Goal: Task Accomplishment & Management: Use online tool/utility

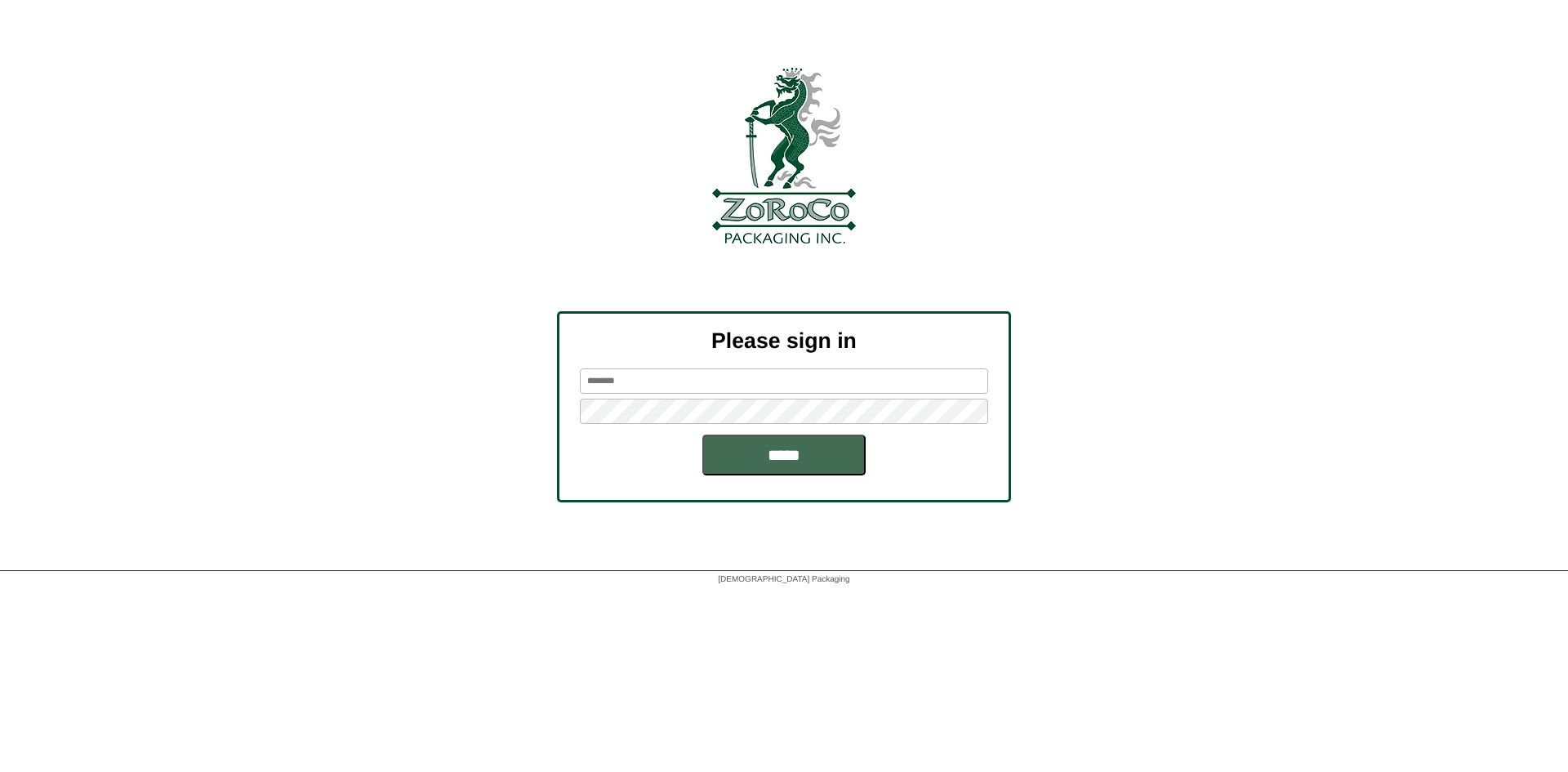
type input "*******"
click at [823, 473] on input "*****" at bounding box center [784, 454] width 164 height 41
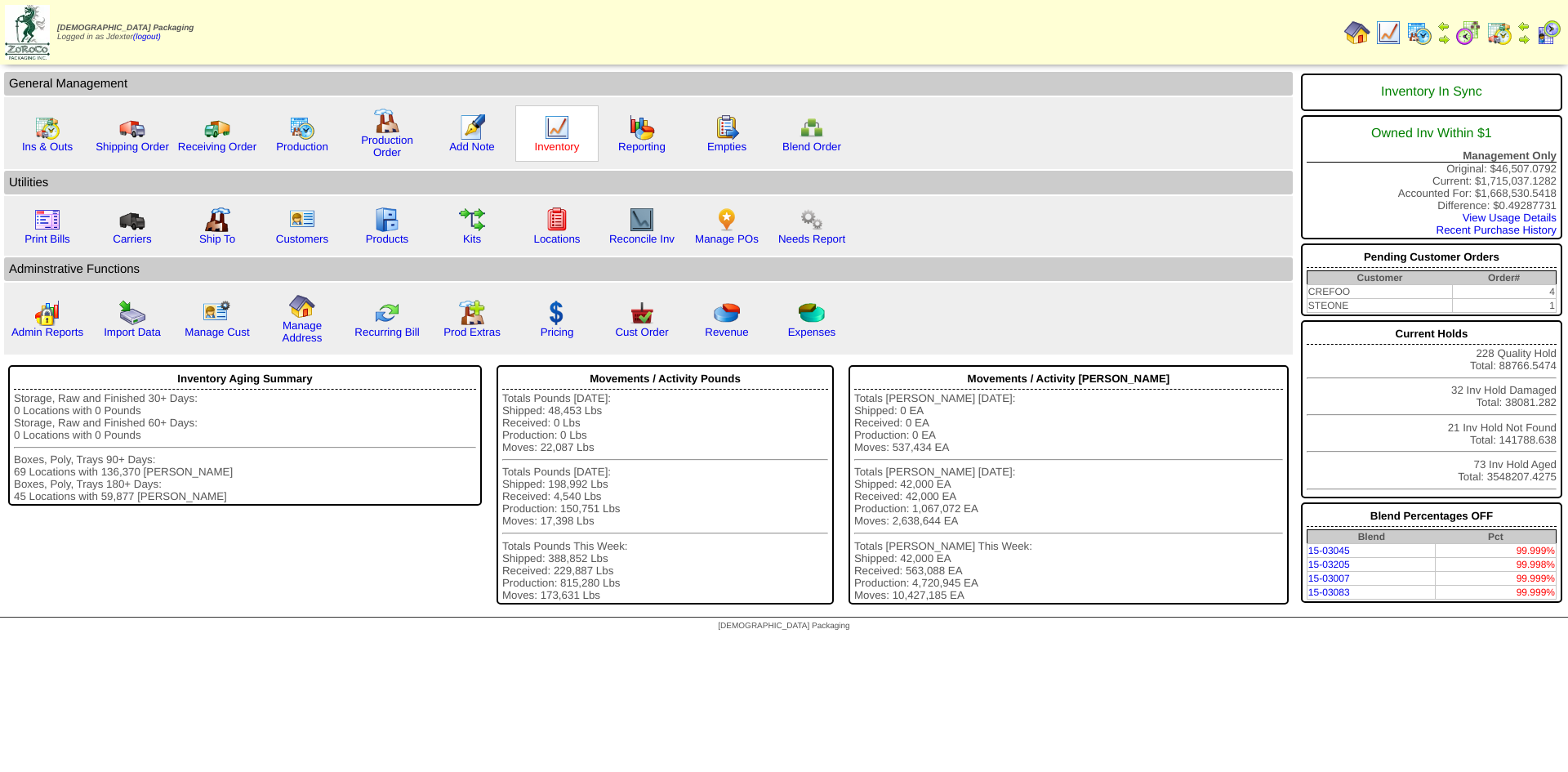
click at [562, 145] on link "Inventory" at bounding box center [557, 146] width 45 height 12
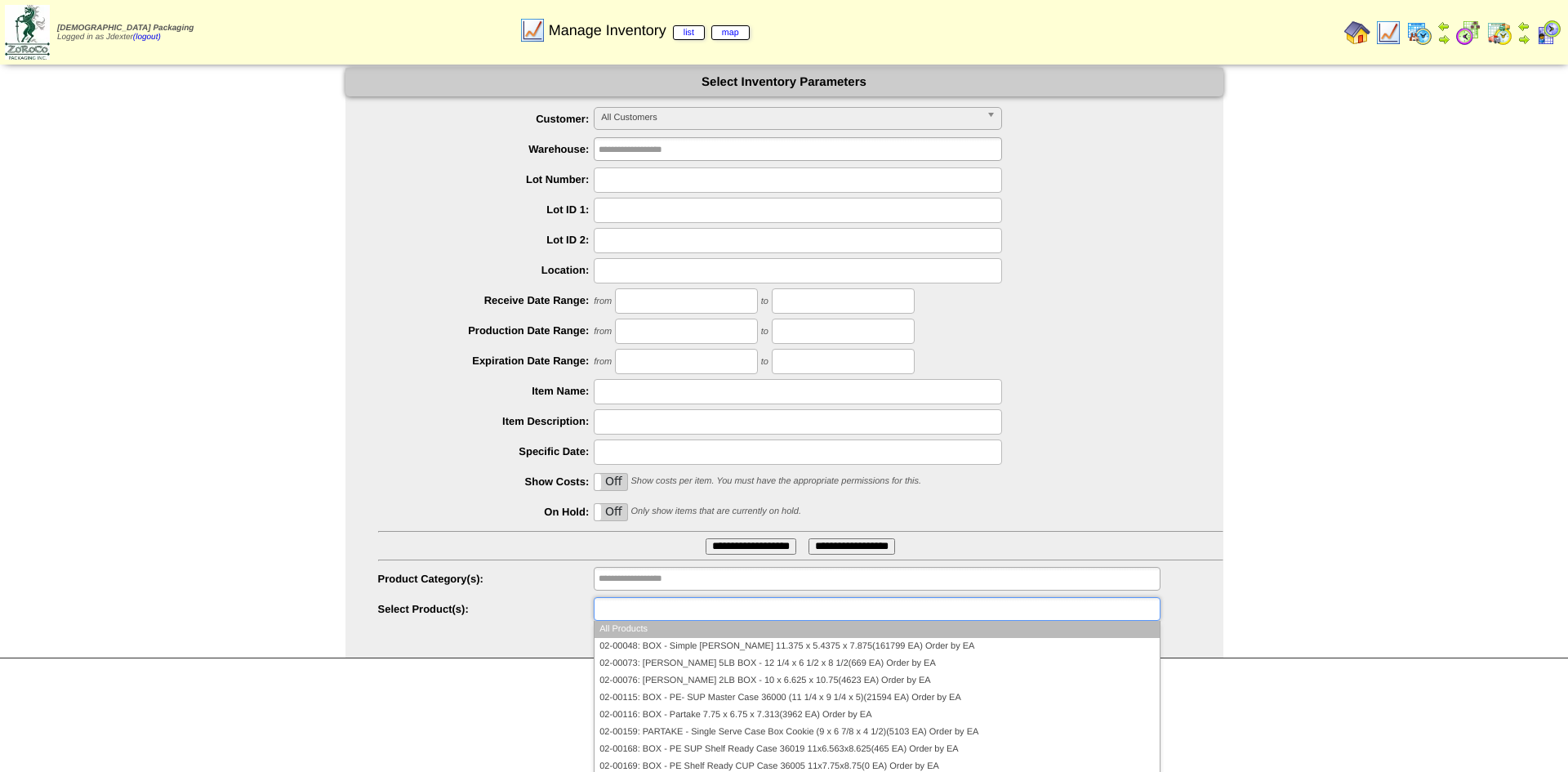
click at [641, 613] on input "text" at bounding box center [651, 608] width 104 height 20
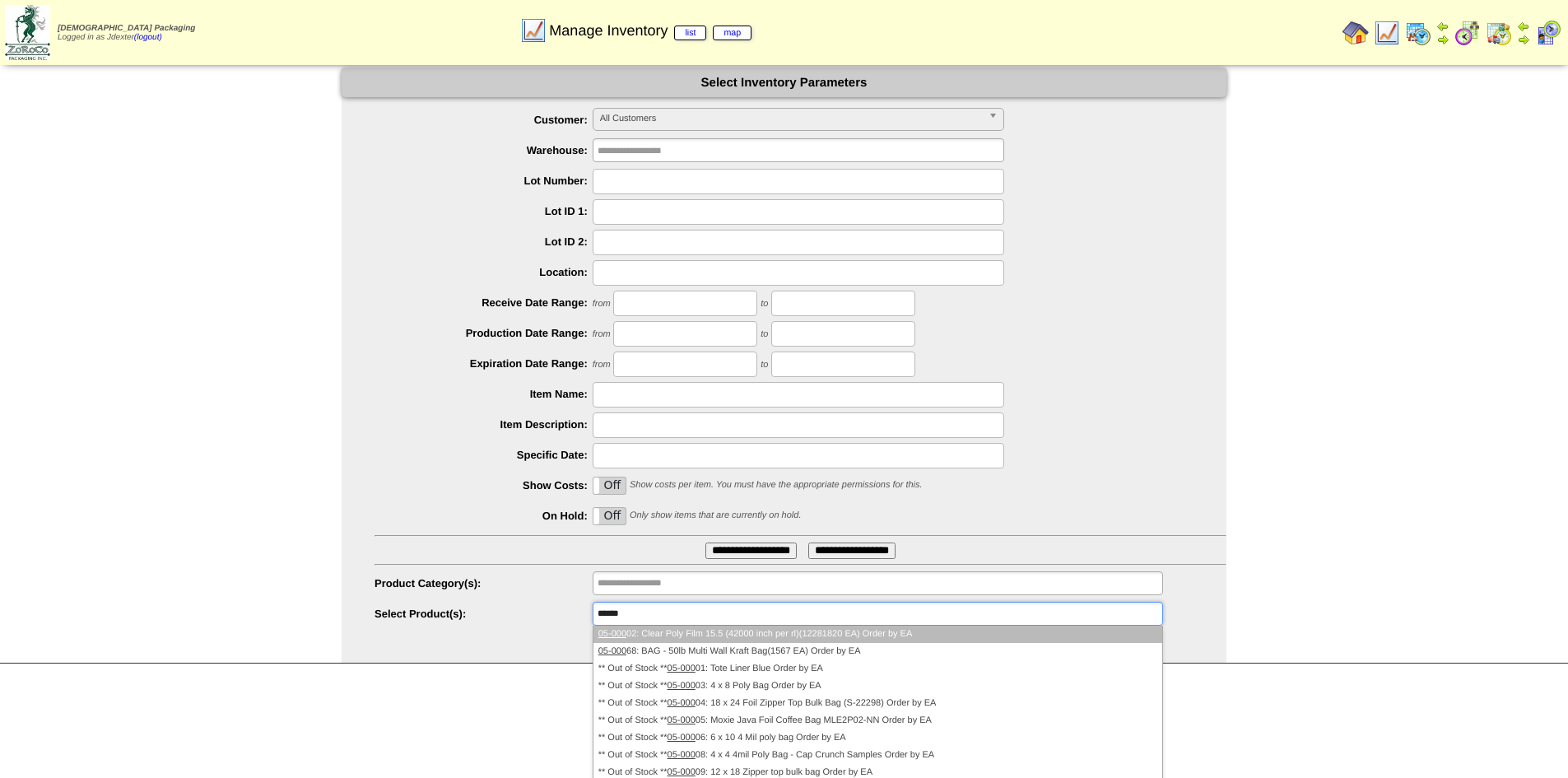
type input "******"
click at [790, 632] on li "05-000 02: Clear Poly Film 15.5 (42000 inch per rl)(12281820 EA) Order by EA" at bounding box center [877, 634] width 569 height 18
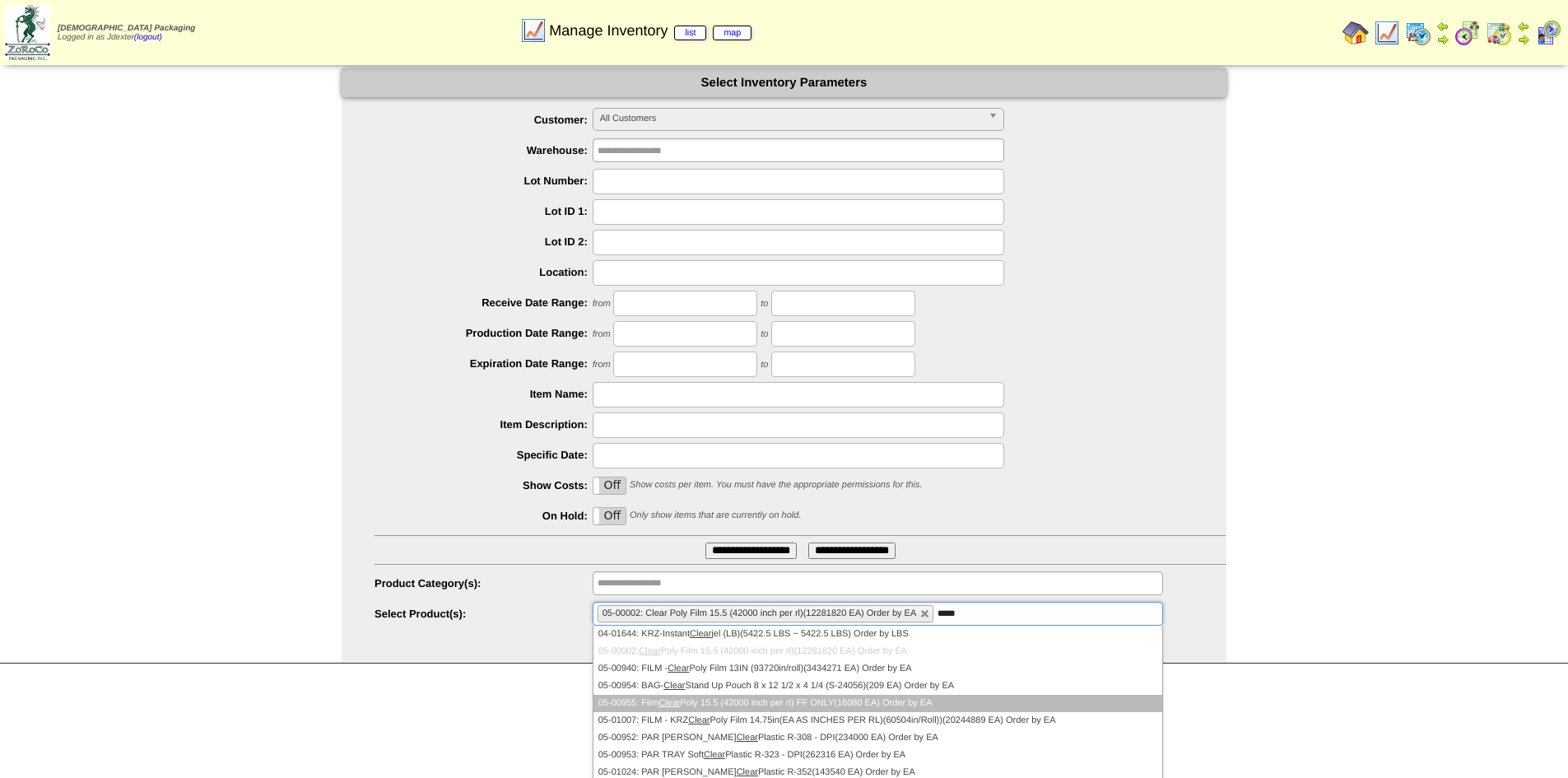
type input "*****"
click at [721, 705] on li "05-00955: Film Clear Poly 15.5 (42000 inch per rl) FF ONLY(16080 EA) Order by EA" at bounding box center [877, 703] width 569 height 18
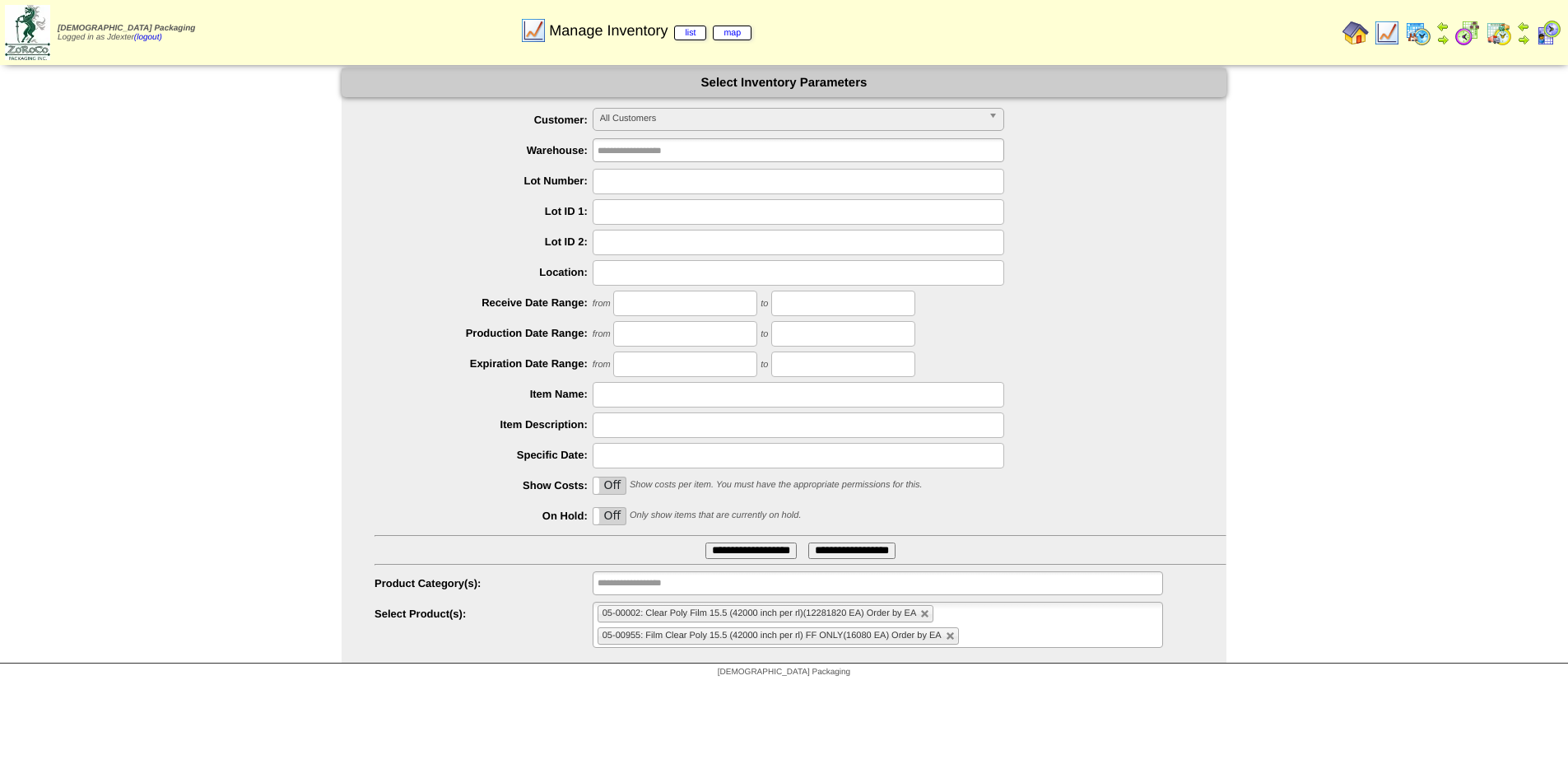
click at [742, 558] on input "**********" at bounding box center [751, 550] width 91 height 17
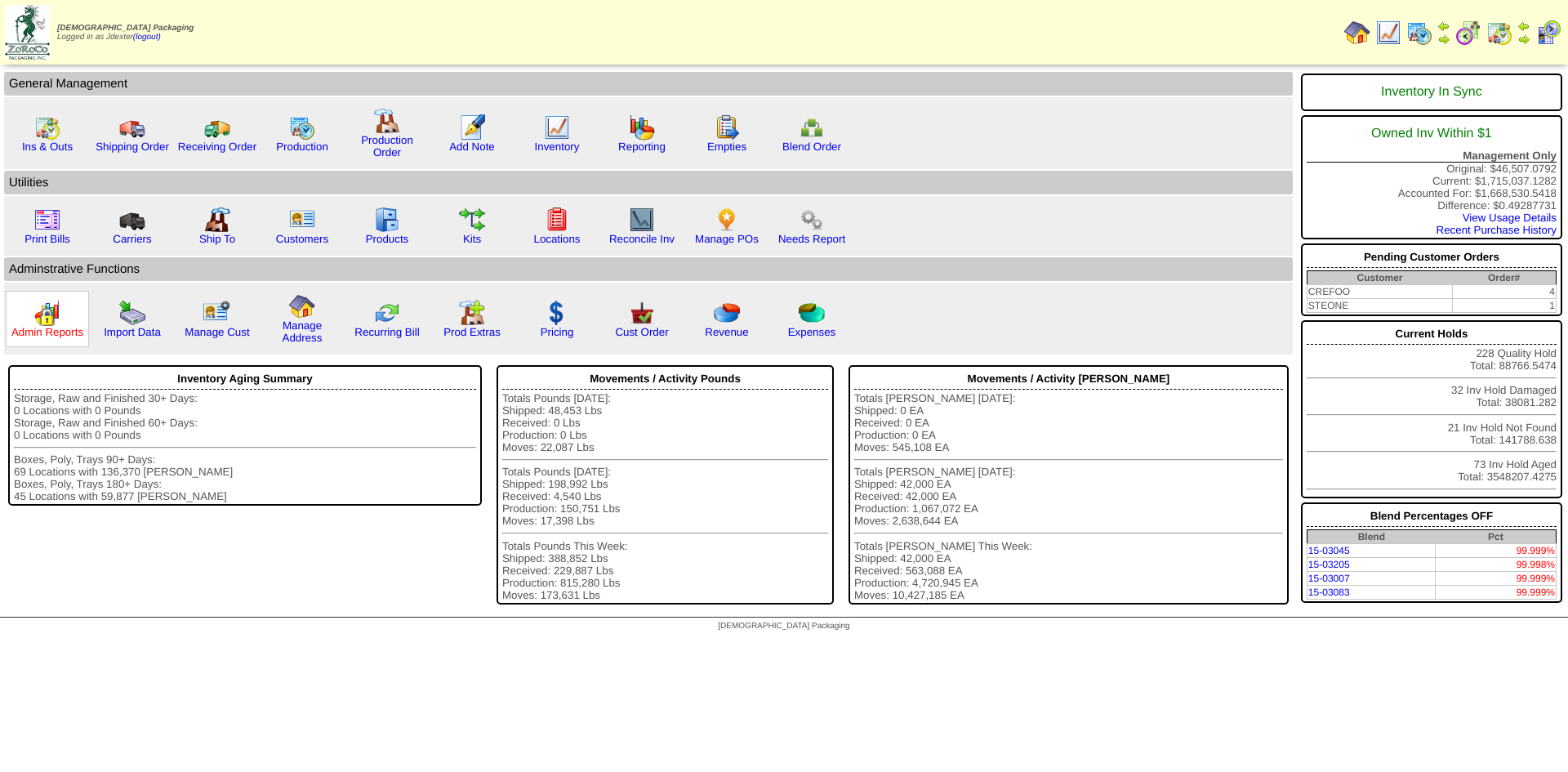
click at [64, 332] on link "Admin Reports" at bounding box center [47, 332] width 72 height 12
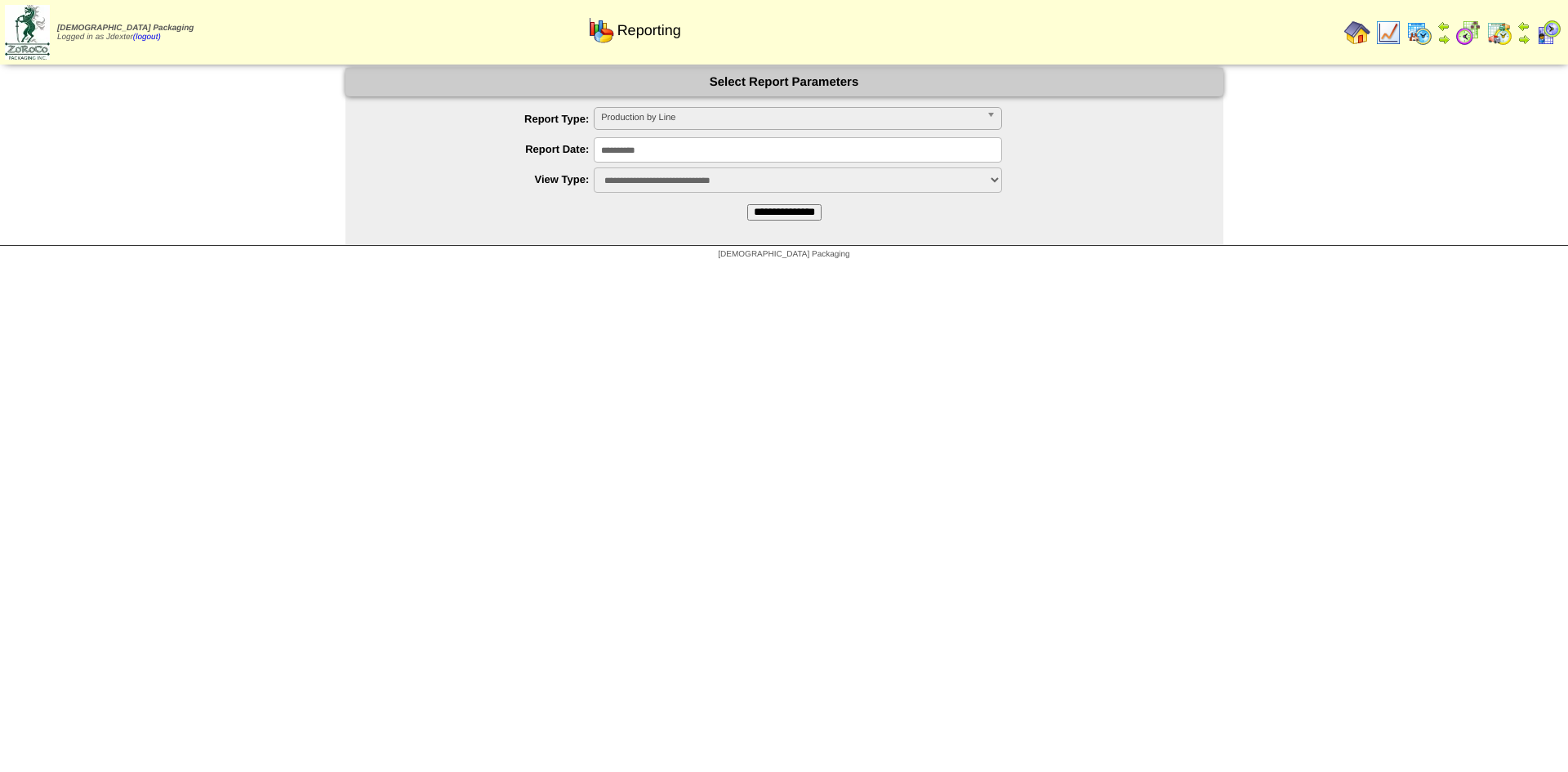
click at [680, 121] on span "Production by Line" at bounding box center [790, 117] width 379 height 20
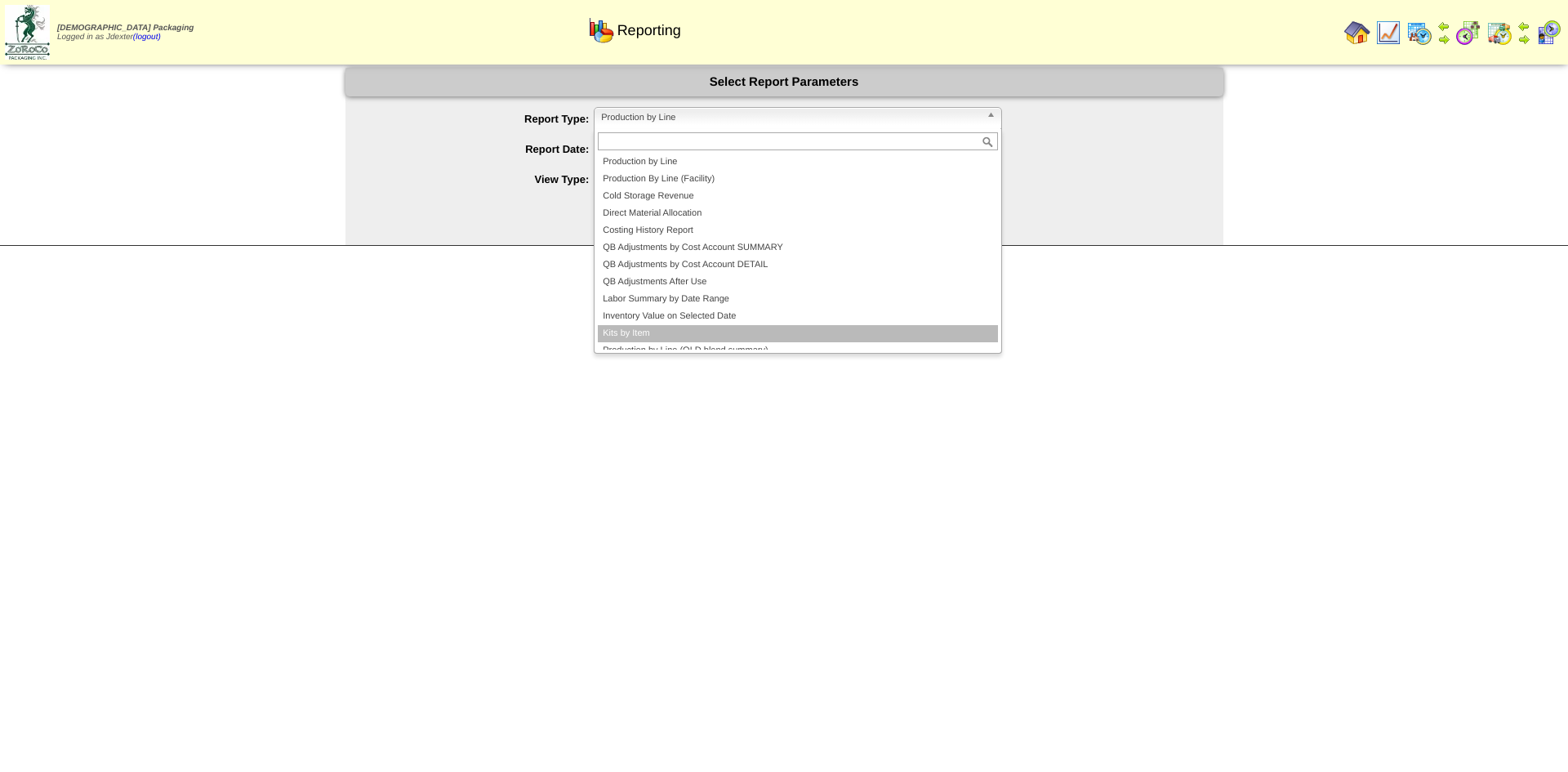
scroll to position [10, 0]
click at [644, 324] on li "Kits by Item" at bounding box center [798, 324] width 400 height 17
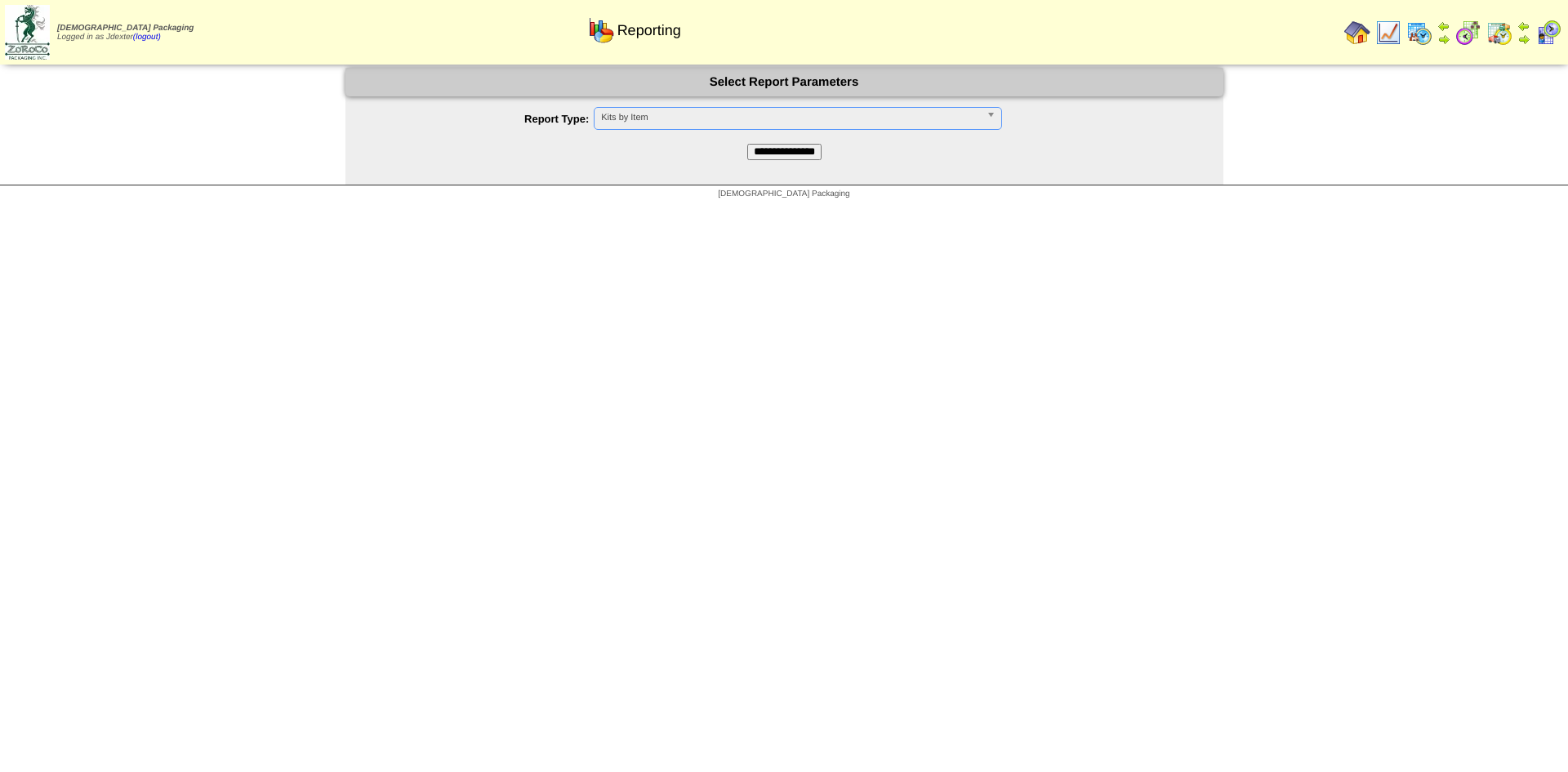
click at [763, 151] on input "**********" at bounding box center [784, 151] width 74 height 17
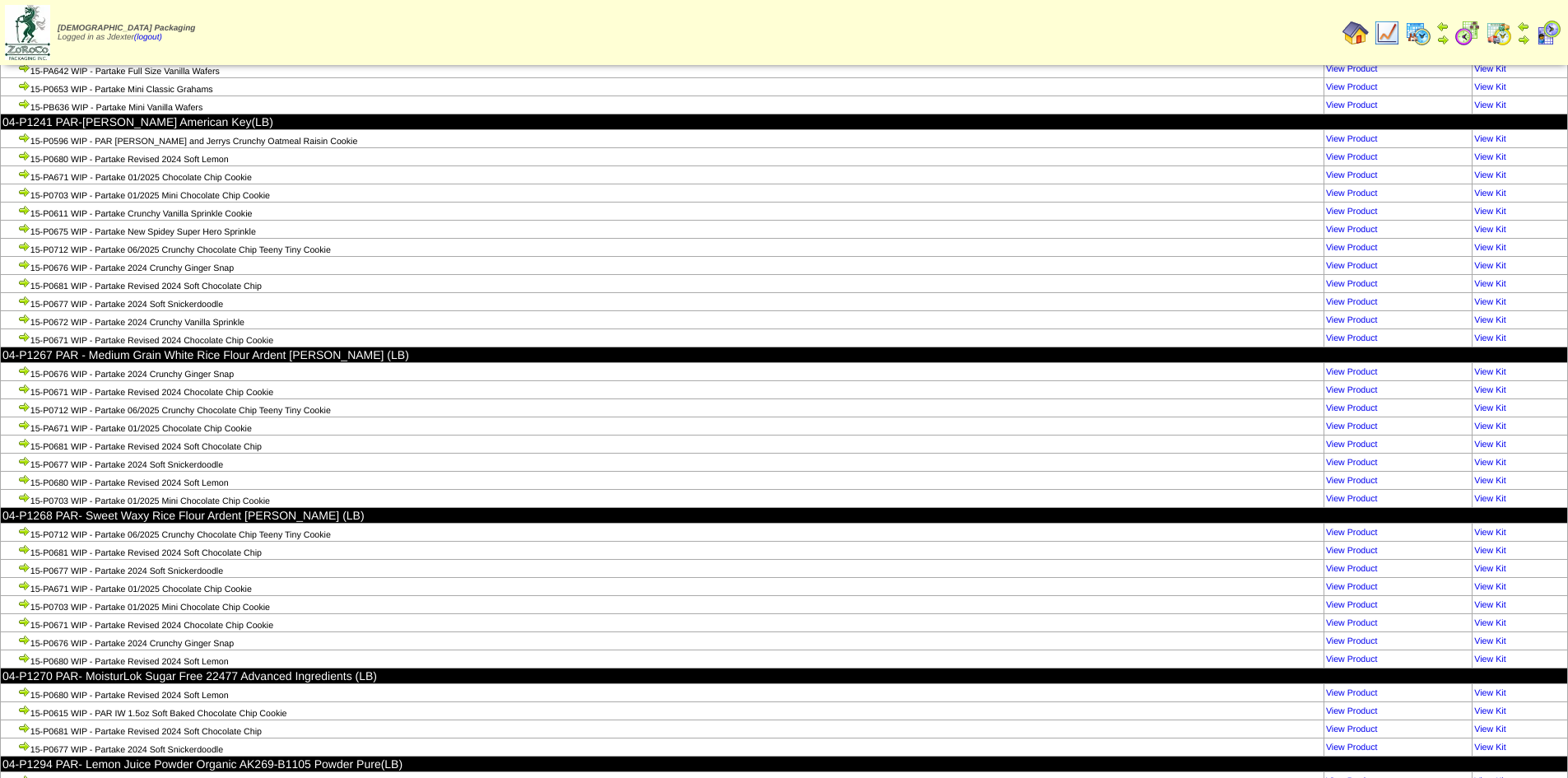
scroll to position [93816, 0]
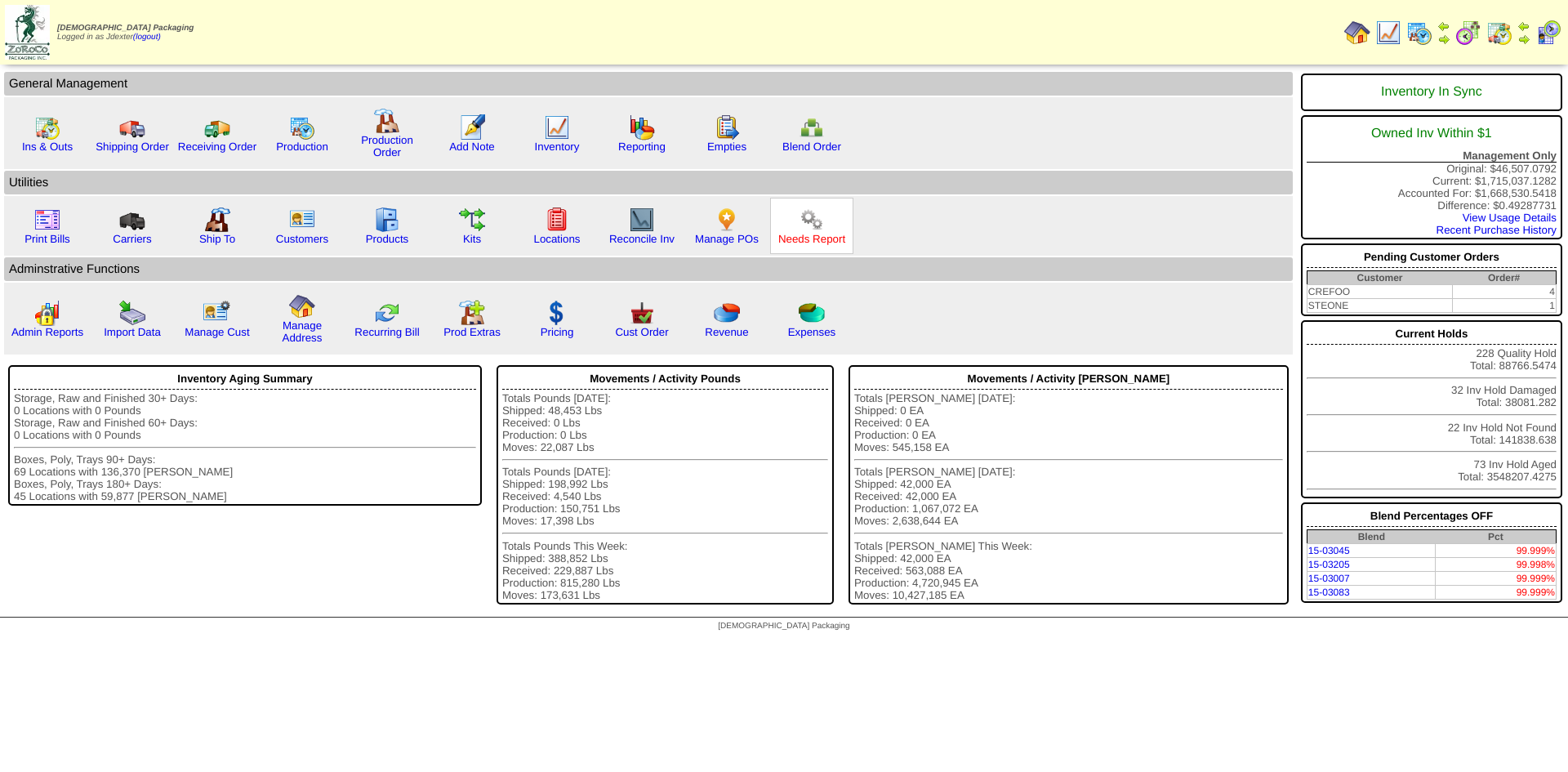
click at [813, 238] on link "Needs Report" at bounding box center [811, 238] width 67 height 12
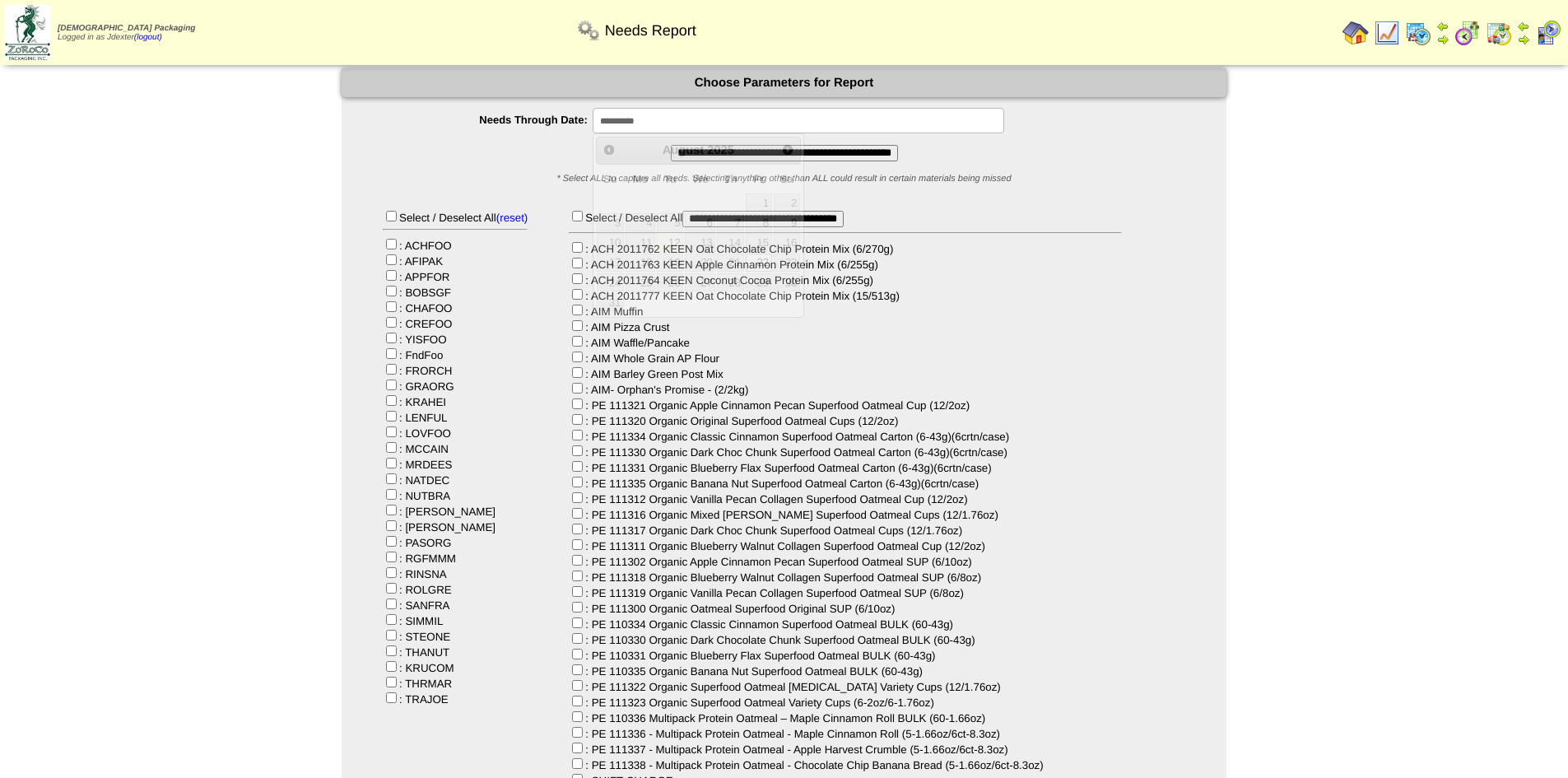
click at [683, 127] on input "**********" at bounding box center [798, 120] width 412 height 25
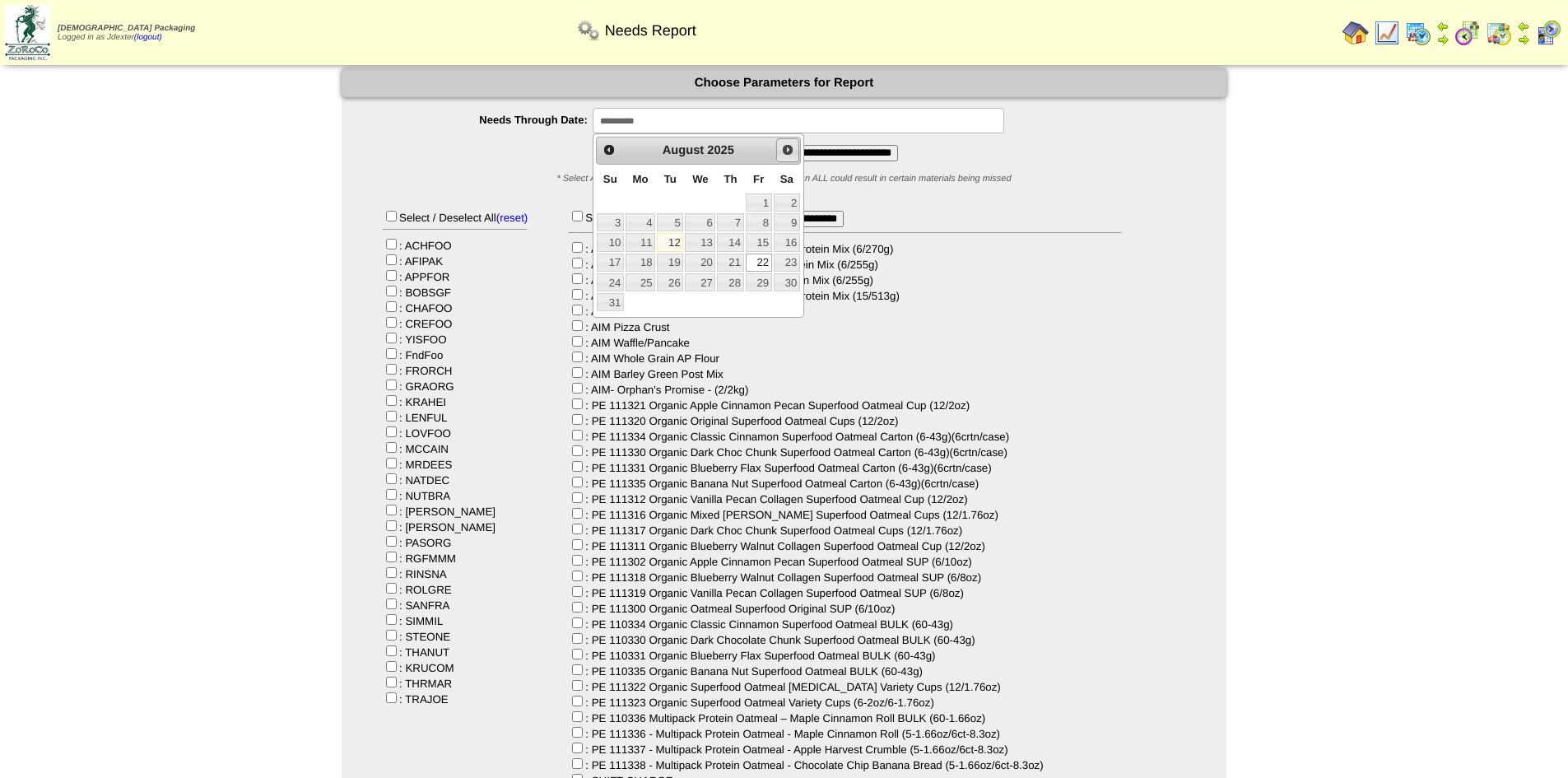
click at [794, 149] on link "Next" at bounding box center [788, 150] width 23 height 23
click at [612, 148] on span "Prev" at bounding box center [609, 149] width 13 height 13
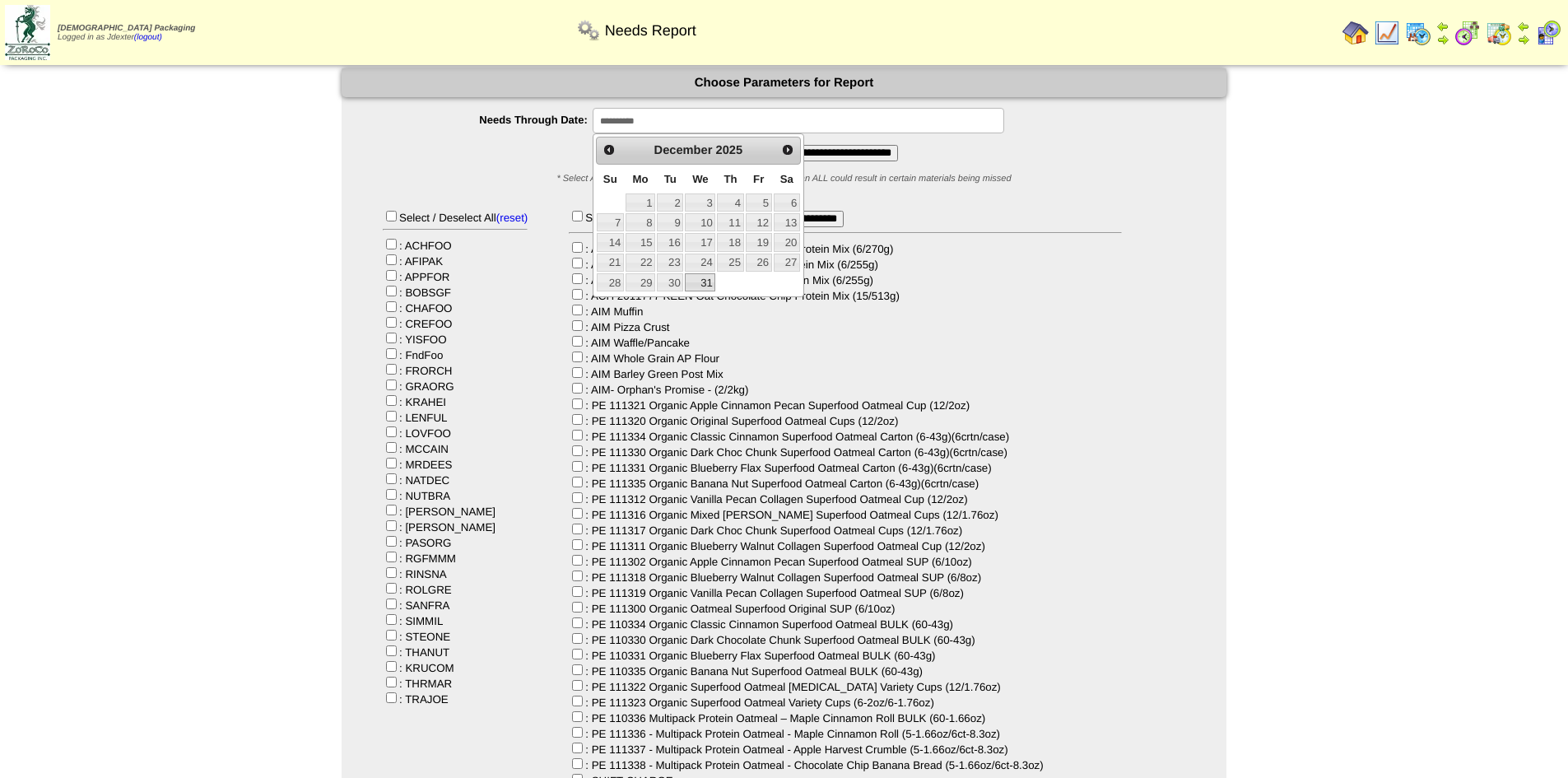
click at [701, 278] on link "31" at bounding box center [700, 282] width 31 height 18
type input "**********"
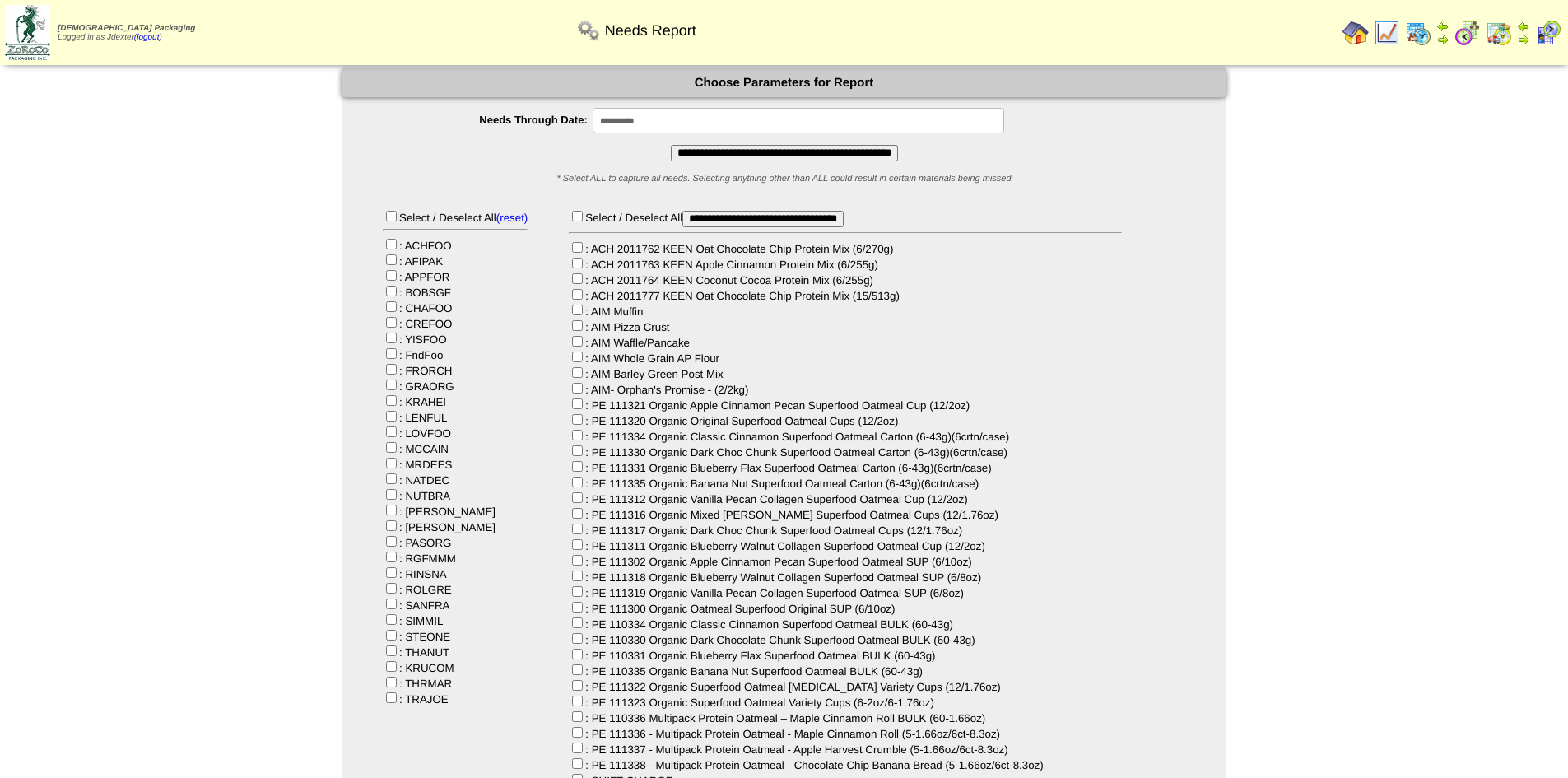
click at [754, 153] on input "**********" at bounding box center [784, 153] width 227 height 17
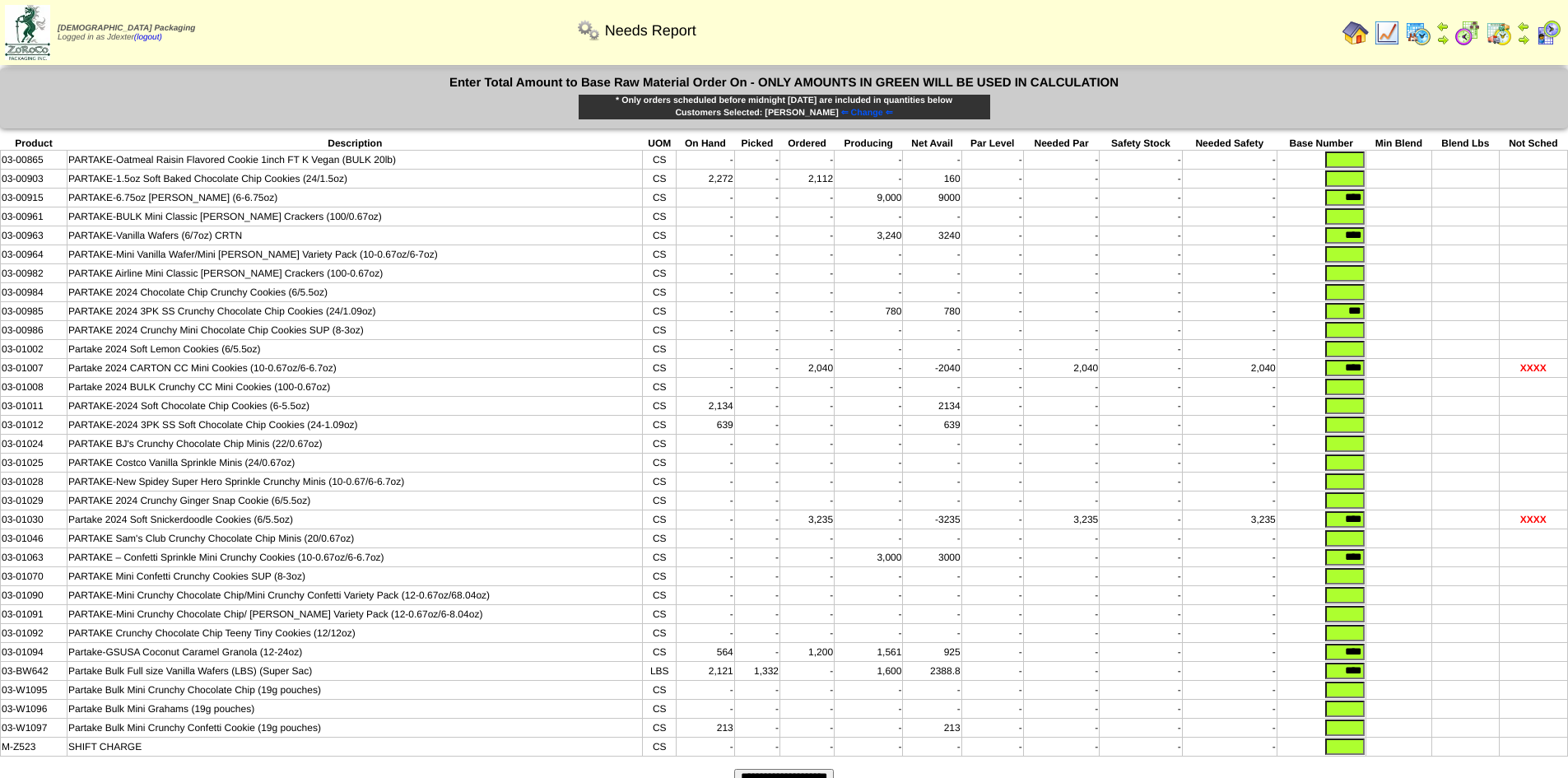
drag, startPoint x: 1335, startPoint y: 194, endPoint x: 1362, endPoint y: 203, distance: 28.5
click at [1362, 203] on input "****" at bounding box center [1344, 197] width 39 height 17
drag, startPoint x: 1338, startPoint y: 312, endPoint x: 1372, endPoint y: 318, distance: 34.5
click at [1372, 318] on tr "03-00985 PARTAKE 2024 3PK SS Crunchy Chocolate Chip Cookies (24/1.09oz) CS - - …" at bounding box center [784, 311] width 1567 height 19
drag, startPoint x: 1330, startPoint y: 380, endPoint x: 1377, endPoint y: 385, distance: 47.3
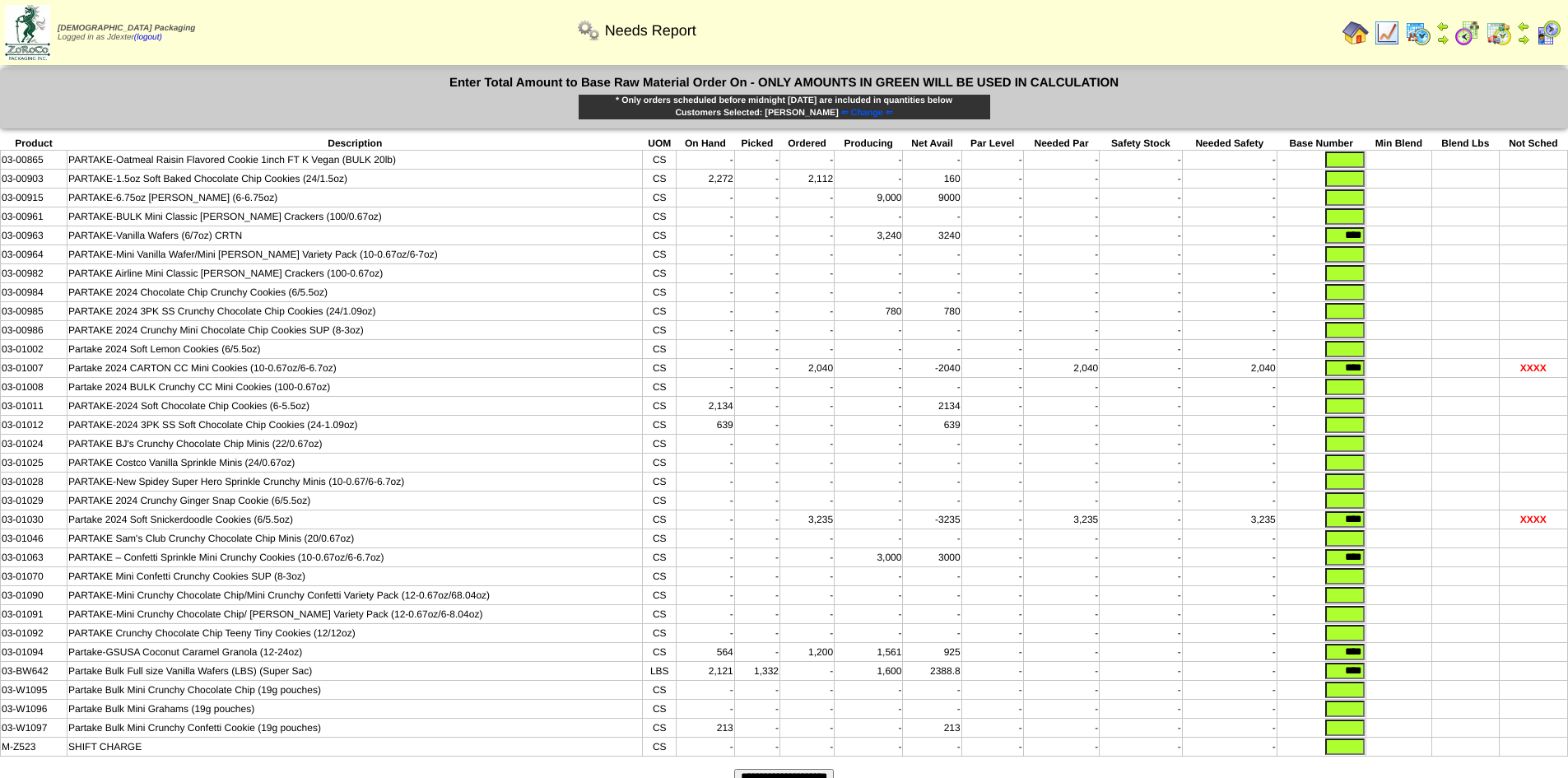
click at [1373, 378] on tr "03-01007 Partake 2024 CARTON CC Mini Cookies (10-0.67oz/6-6.7oz) CS - - 2,040 -…" at bounding box center [784, 368] width 1567 height 19
drag, startPoint x: 1350, startPoint y: 535, endPoint x: 1409, endPoint y: 535, distance: 59.0
click at [1409, 529] on tr "03-01030 Partake 2024 Soft Snickerdoodle Cookies (6/5.5oz) CS - - 3,235 - -3235…" at bounding box center [784, 520] width 1567 height 19
click at [1371, 567] on tr "03-01063 PARTAKE – Confetti Sprinkle Mini Crunchy Cookies (10-0.67oz/6-6.7oz) C…" at bounding box center [784, 558] width 1567 height 19
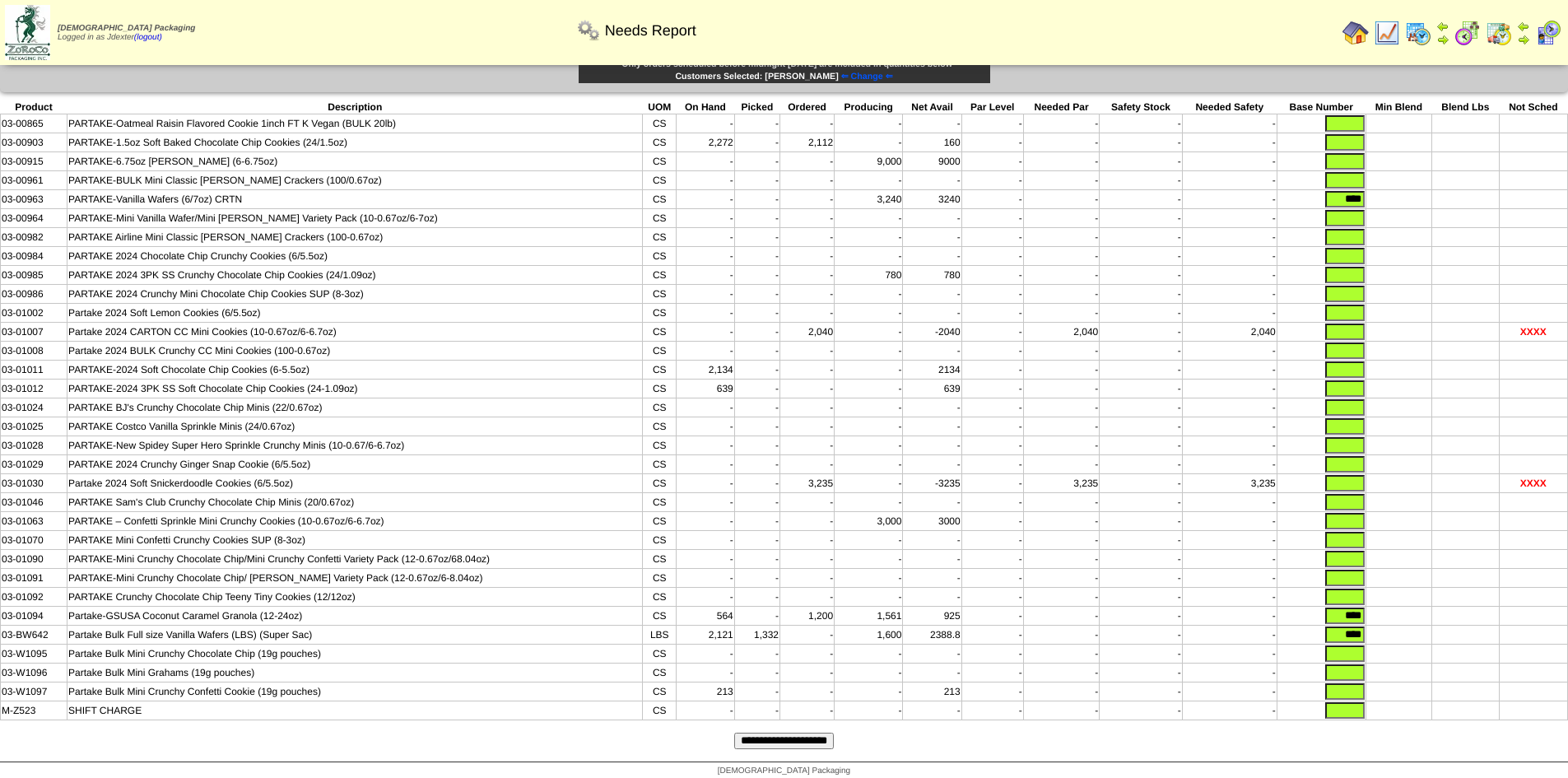
scroll to position [70, 0]
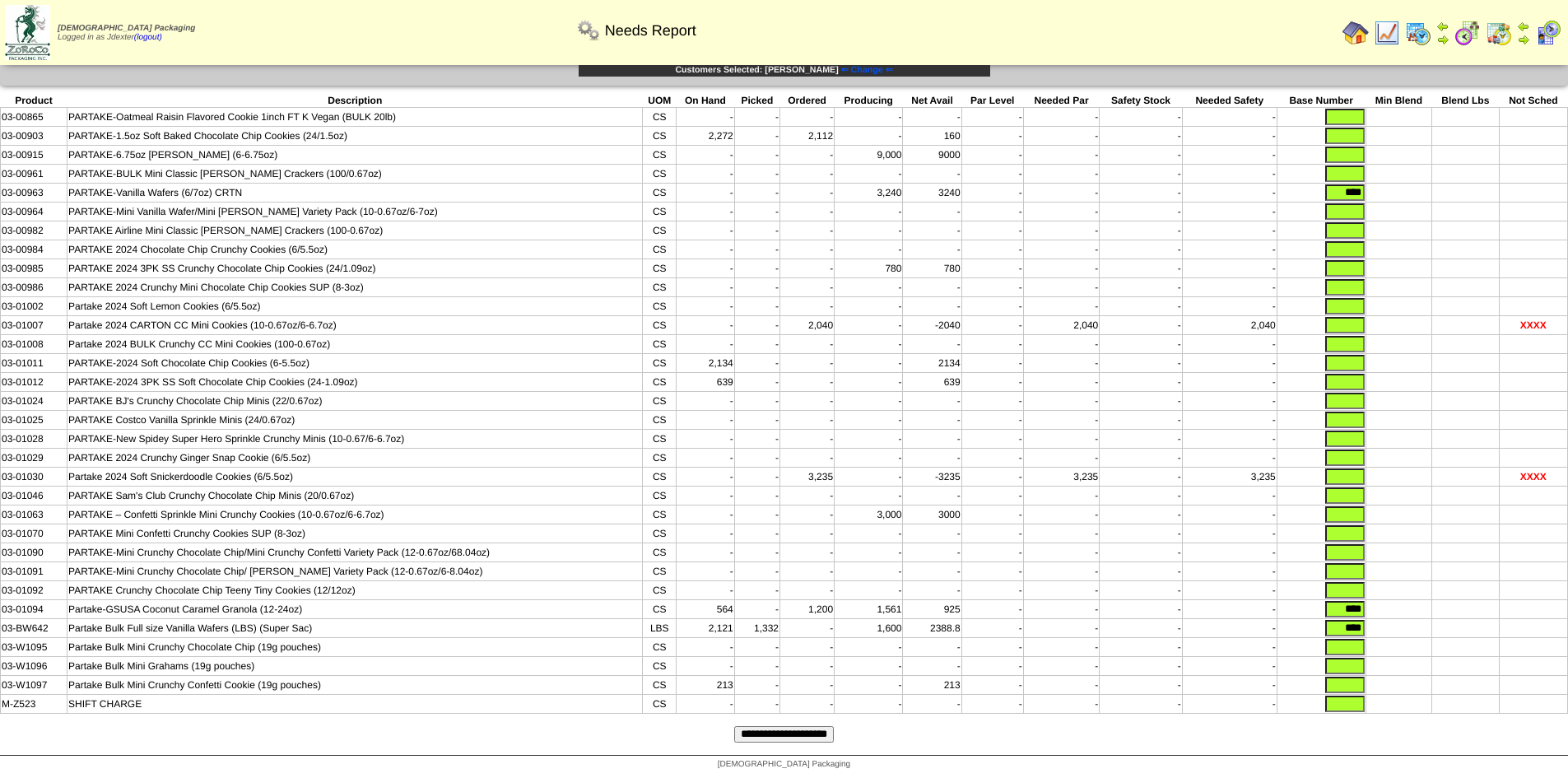
drag, startPoint x: 1333, startPoint y: 600, endPoint x: 1383, endPoint y: 604, distance: 50.2
click at [1383, 604] on tr "03-01094 Partake-GSUSA Coconut Caramel Granola (12-24oz) CS 564 - 1,200 1,561 9…" at bounding box center [784, 610] width 1567 height 19
drag, startPoint x: 1335, startPoint y: 621, endPoint x: 1400, endPoint y: 625, distance: 65.1
click at [1400, 625] on tr "03-BW642 Partake Bulk Full size Vanilla Wafers (LBS) (Super Sac) LBS 2,121 1,33…" at bounding box center [784, 628] width 1567 height 19
click at [1352, 109] on input "text" at bounding box center [1344, 117] width 39 height 17
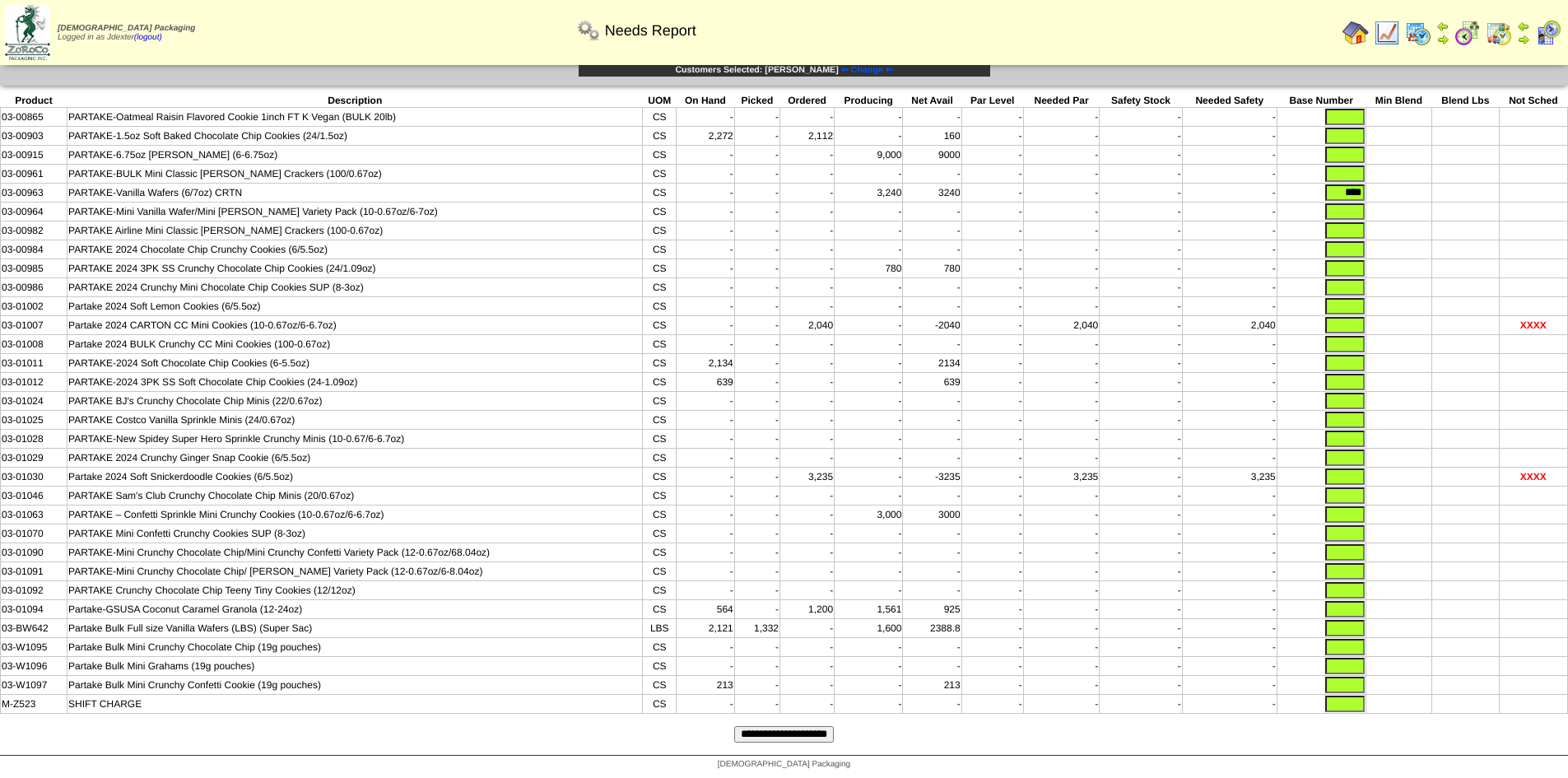
click at [1356, 701] on input "text" at bounding box center [1344, 703] width 39 height 17
type input "*"
click at [1357, 687] on input "text" at bounding box center [1344, 684] width 39 height 17
type input "*"
click at [1354, 664] on input "text" at bounding box center [1344, 666] width 39 height 17
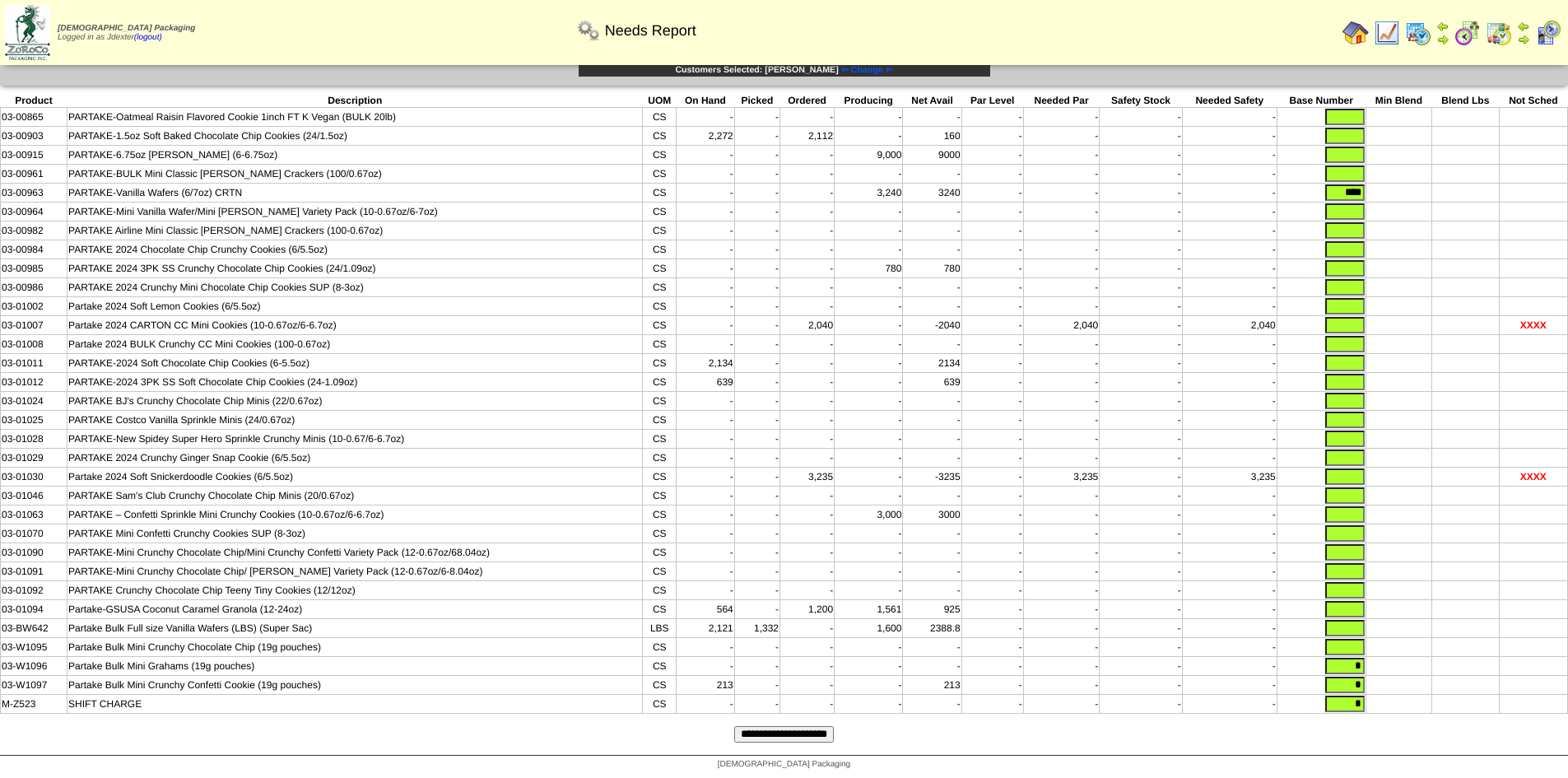
type input "*"
click at [1355, 644] on input "text" at bounding box center [1344, 646] width 39 height 17
type input "*"
click at [1351, 619] on input "text" at bounding box center [1344, 627] width 39 height 17
type input "*"
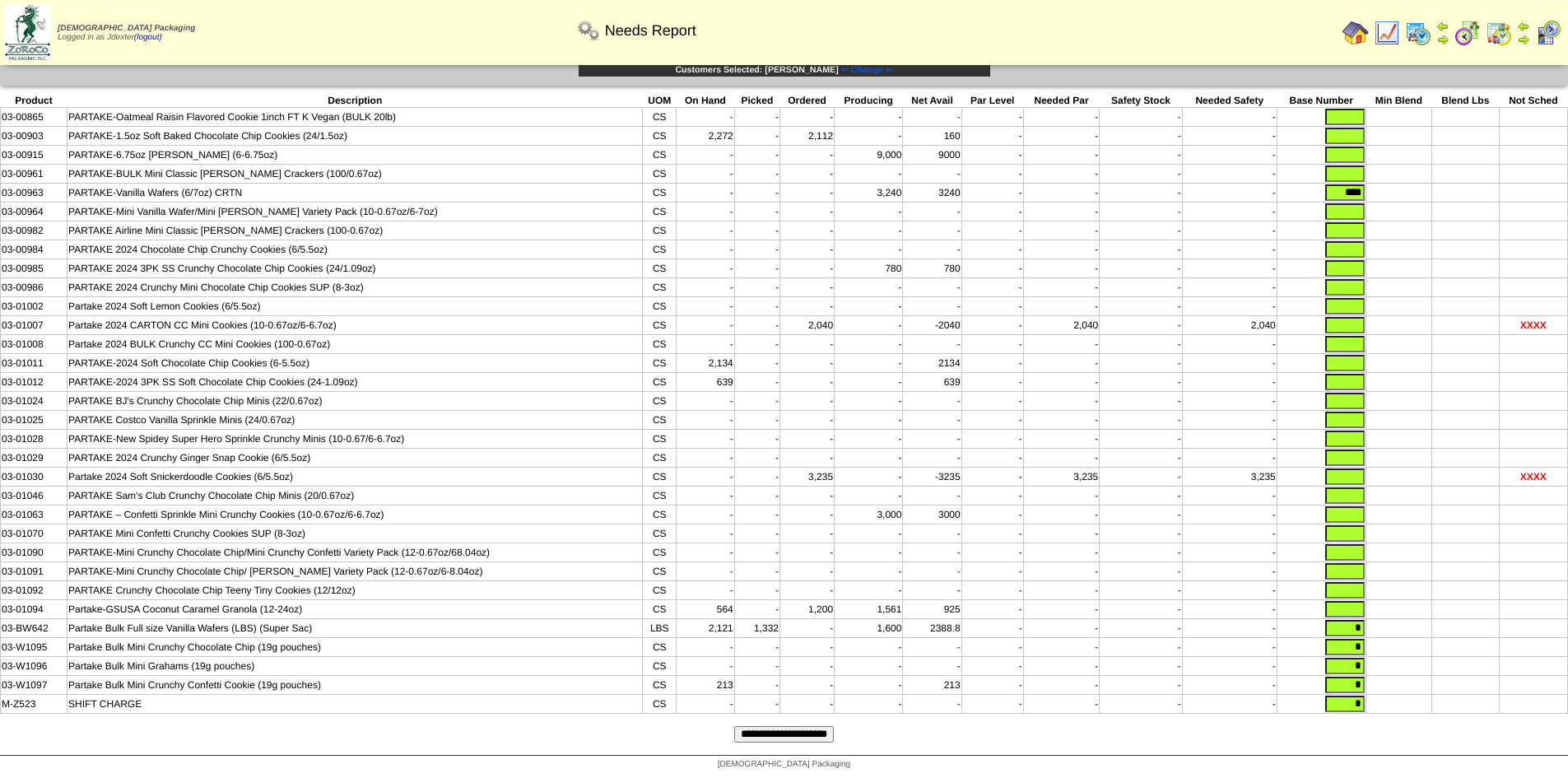
click at [1352, 603] on input "text" at bounding box center [1344, 609] width 39 height 17
type input "*"
click at [1391, 581] on td at bounding box center [1399, 590] width 67 height 19
click at [1362, 582] on input "text" at bounding box center [1344, 589] width 39 height 17
type input "*"
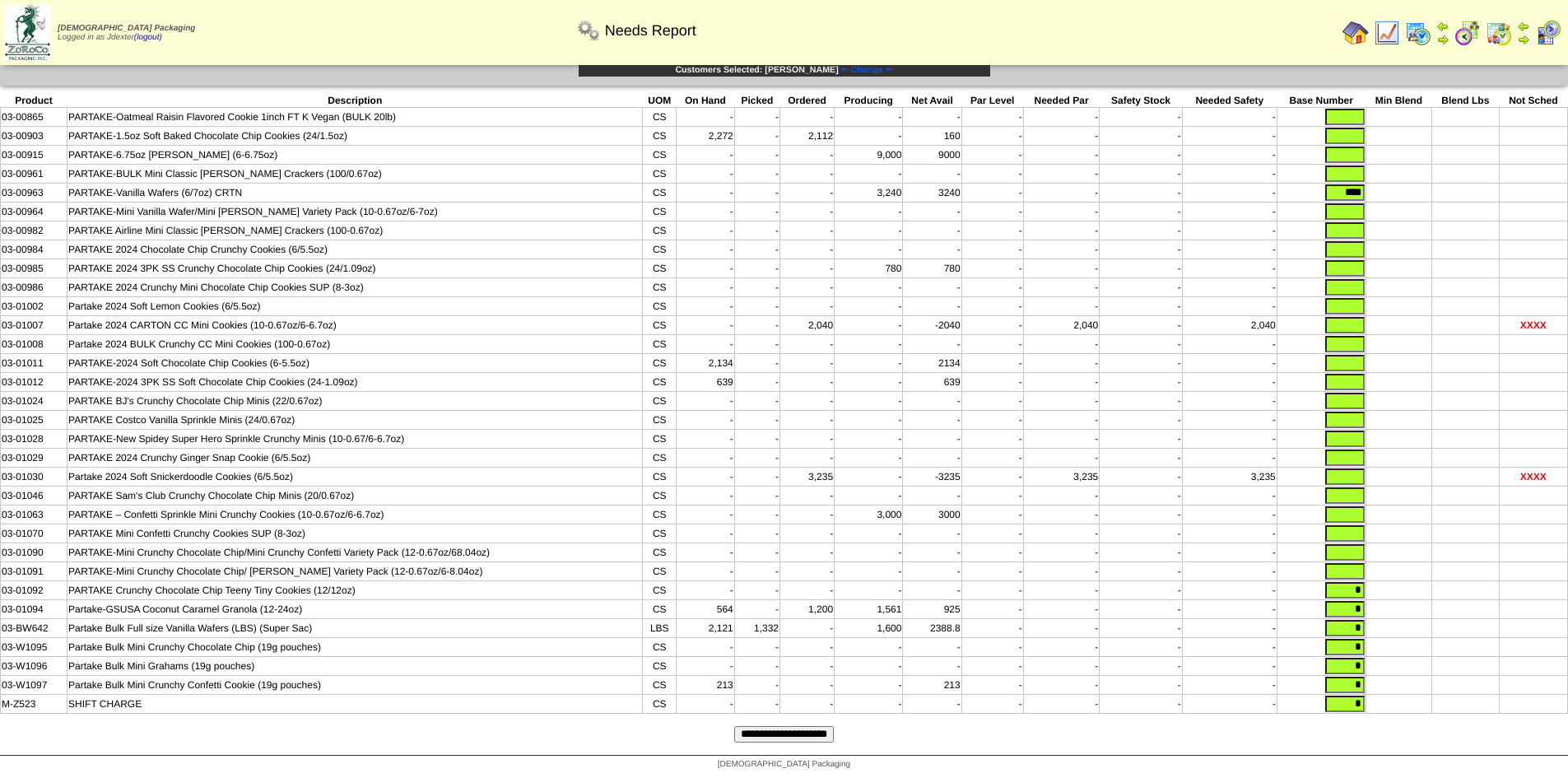
click at [1360, 563] on input "text" at bounding box center [1344, 571] width 39 height 17
type input "*"
click at [1353, 544] on input "text" at bounding box center [1344, 552] width 39 height 17
type input "*"
click at [1357, 525] on input "text" at bounding box center [1344, 533] width 39 height 17
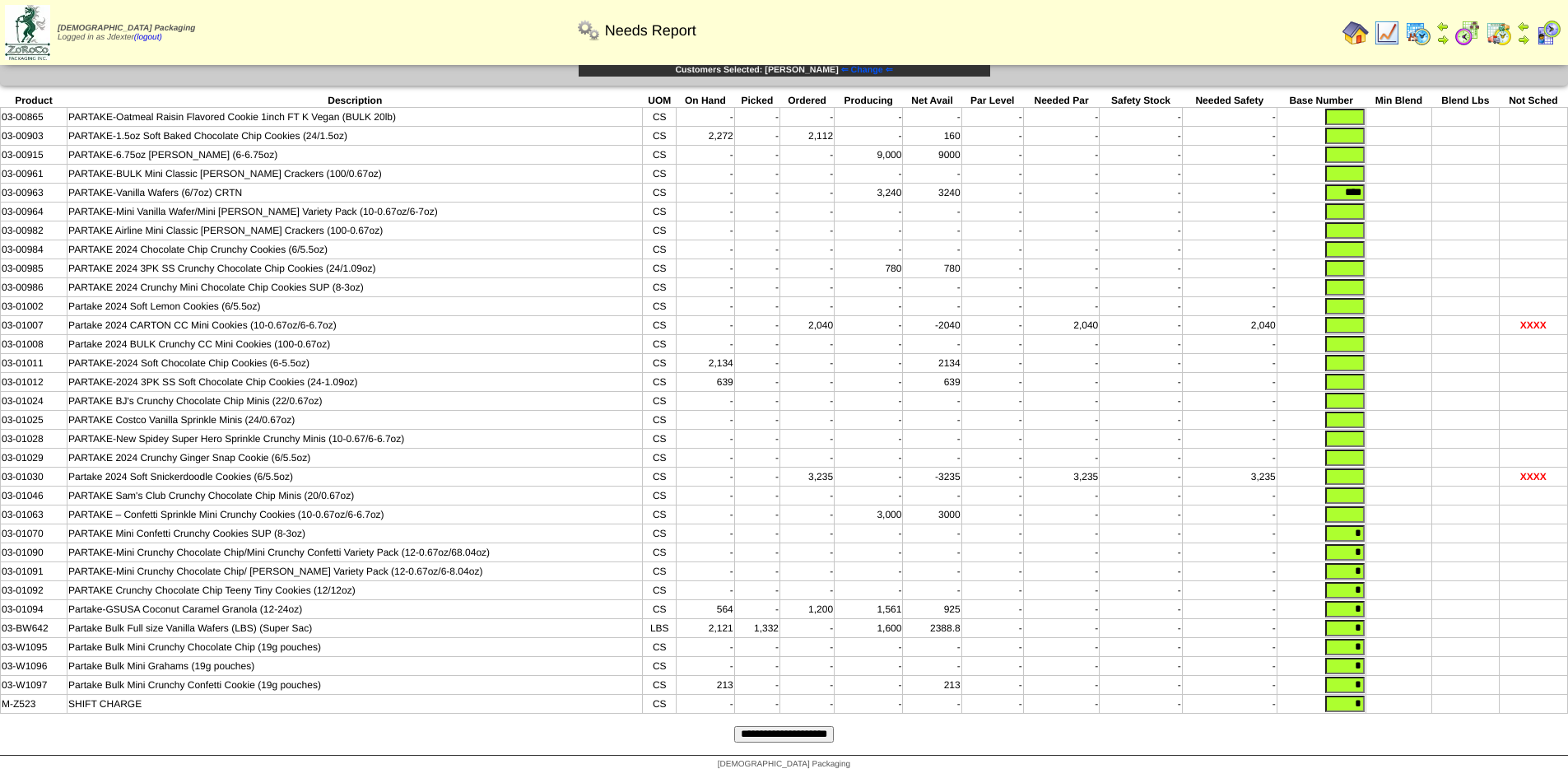
type input "*"
click at [1357, 506] on input "text" at bounding box center [1344, 514] width 39 height 17
type input "*"
click at [1357, 487] on input "text" at bounding box center [1344, 495] width 39 height 17
type input "*"
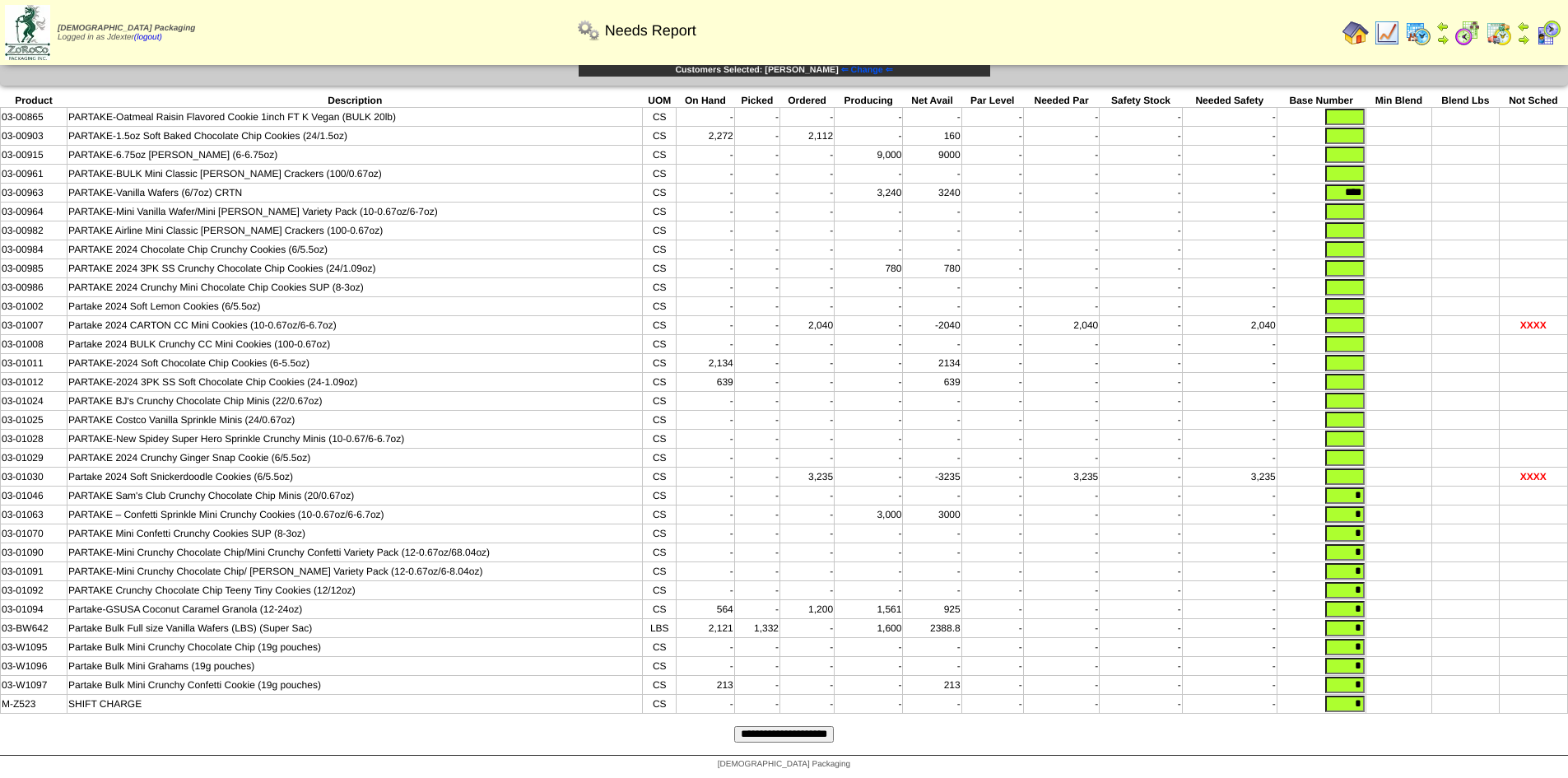
click at [1358, 468] on input "text" at bounding box center [1344, 476] width 39 height 17
type input "*"
click at [1357, 449] on input "text" at bounding box center [1344, 457] width 39 height 17
type input "*"
click at [1354, 431] on input "text" at bounding box center [1344, 439] width 39 height 17
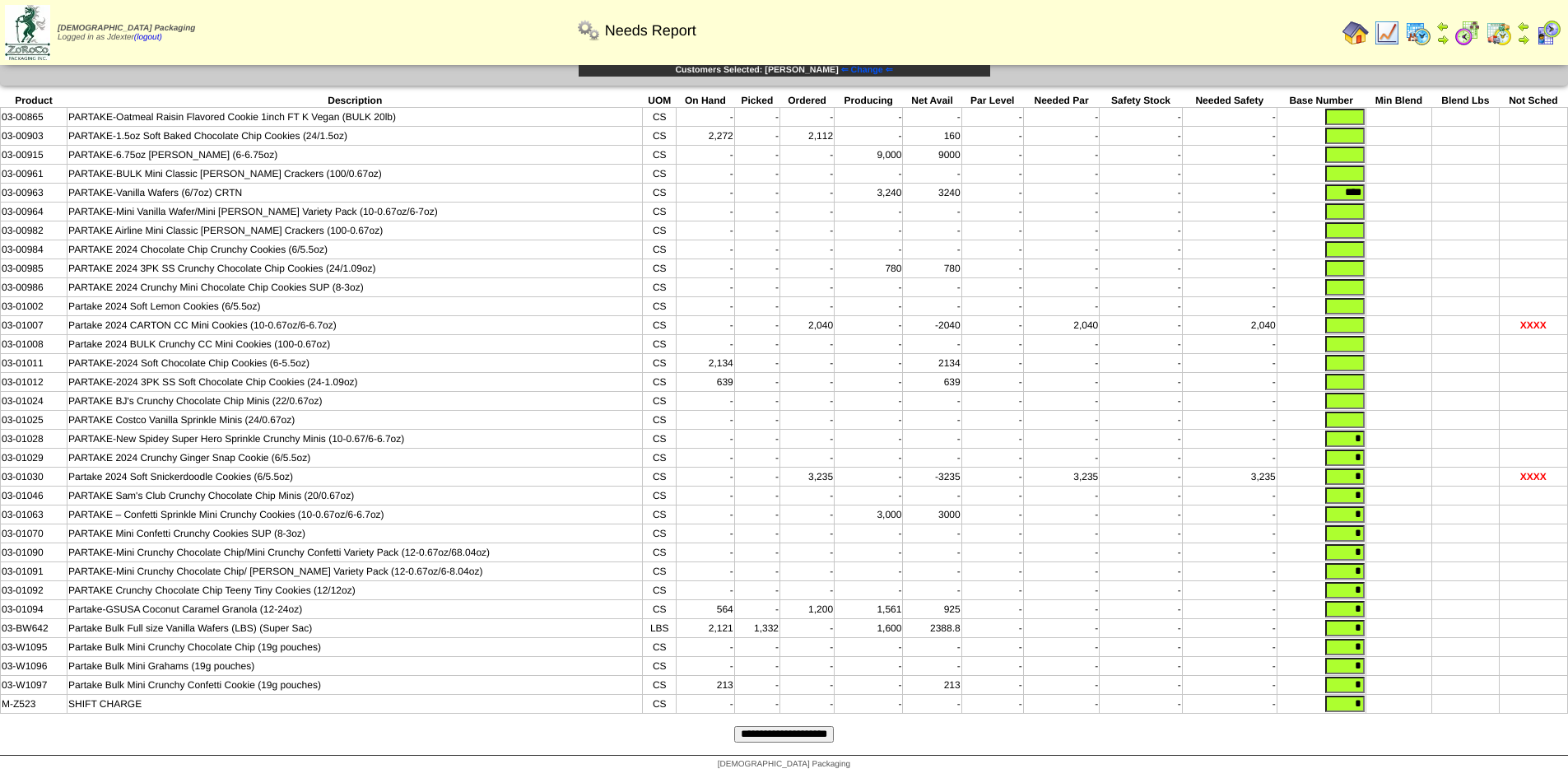
type input "*"
click at [1355, 411] on input "text" at bounding box center [1344, 419] width 39 height 17
type input "*"
click at [1355, 392] on input "text" at bounding box center [1344, 400] width 39 height 17
type input "*"
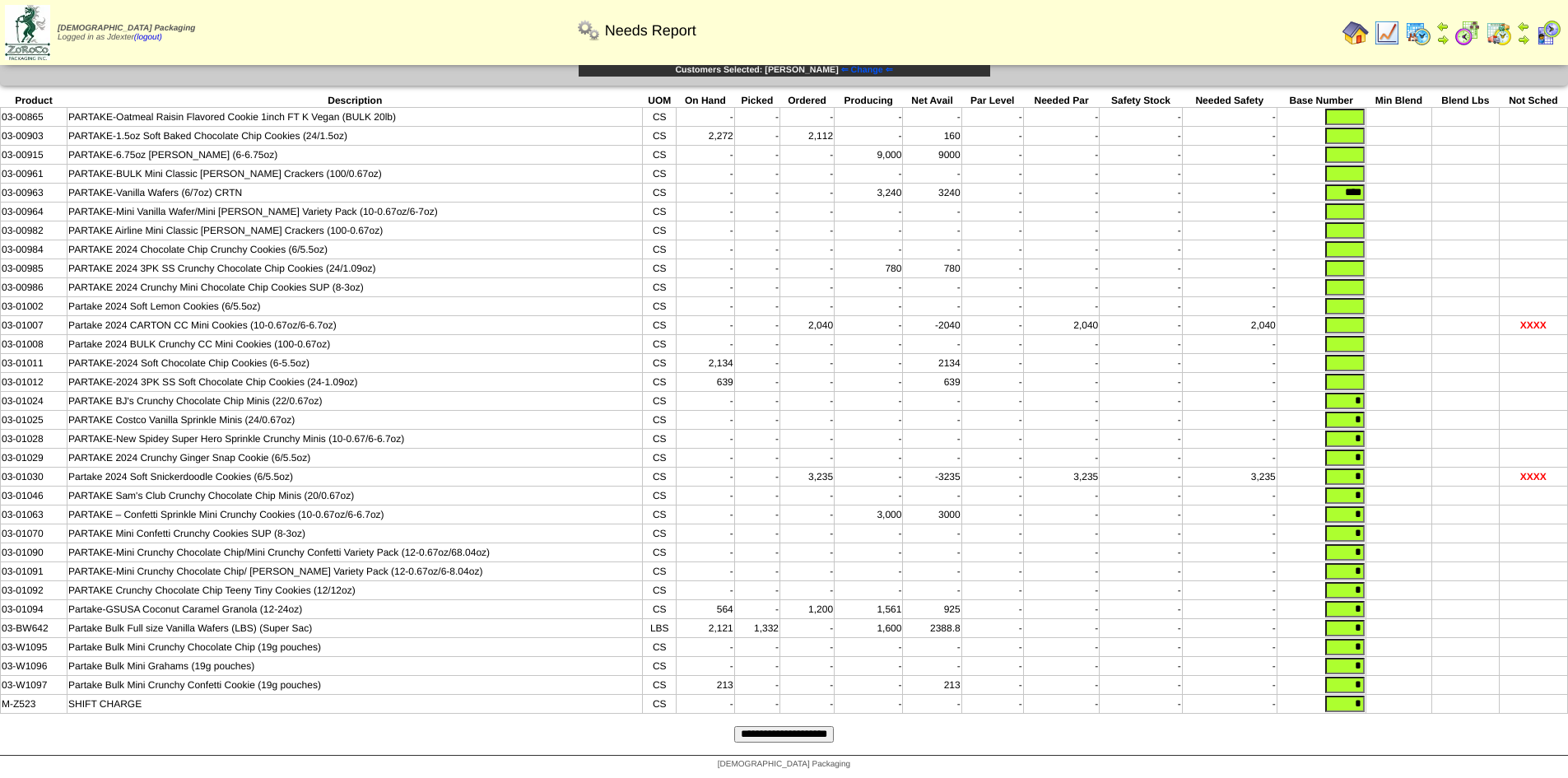
click at [1353, 374] on input "text" at bounding box center [1344, 382] width 39 height 17
type input "*"
click at [1353, 354] on input "text" at bounding box center [1344, 362] width 39 height 17
type input "*"
click at [1354, 336] on input "text" at bounding box center [1344, 344] width 39 height 17
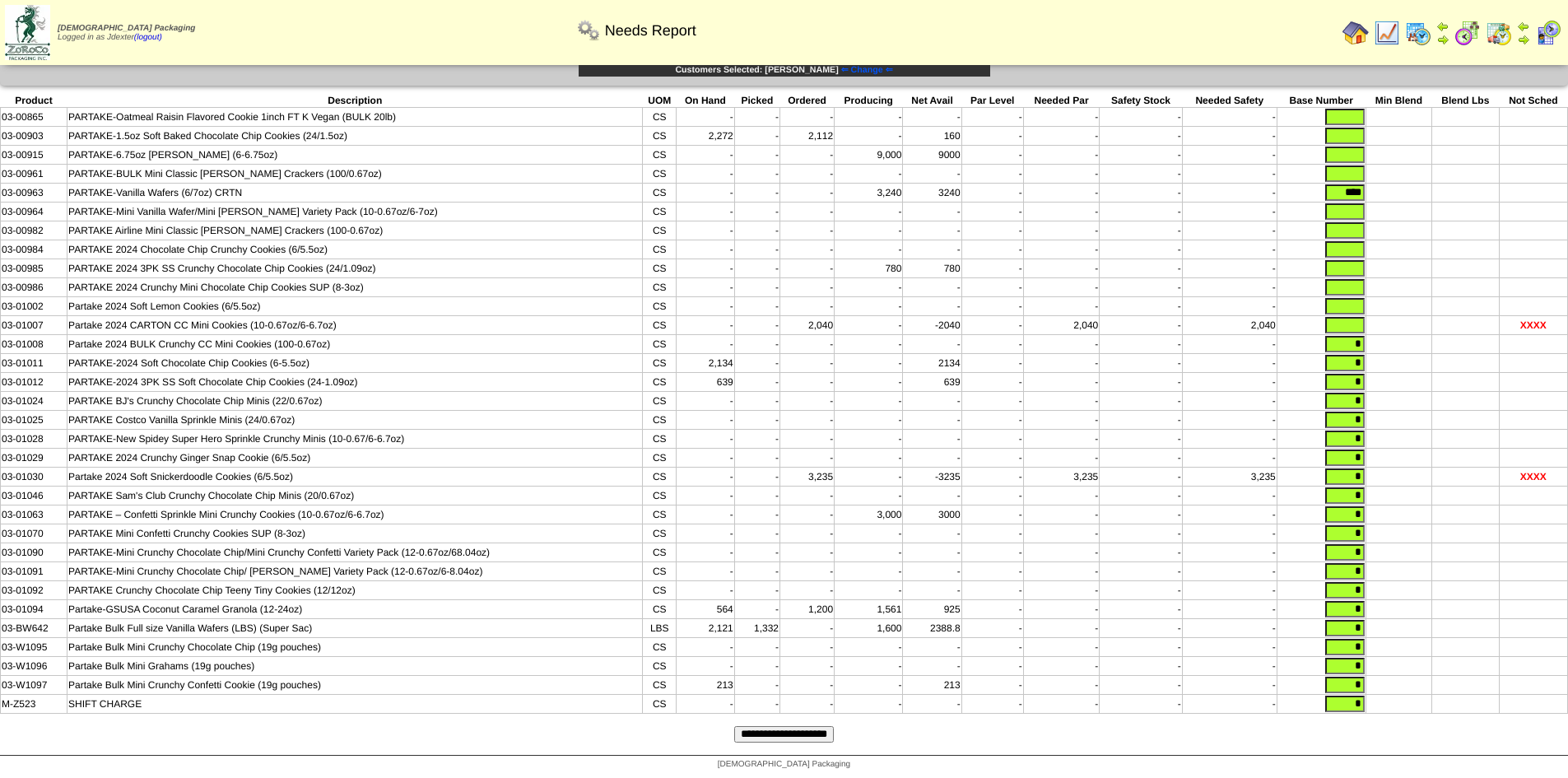
type input "*"
click at [1353, 316] on td at bounding box center [1321, 325] width 89 height 19
click at [1357, 298] on input "text" at bounding box center [1344, 306] width 39 height 17
type input "*"
click at [1355, 317] on input "text" at bounding box center [1344, 325] width 39 height 17
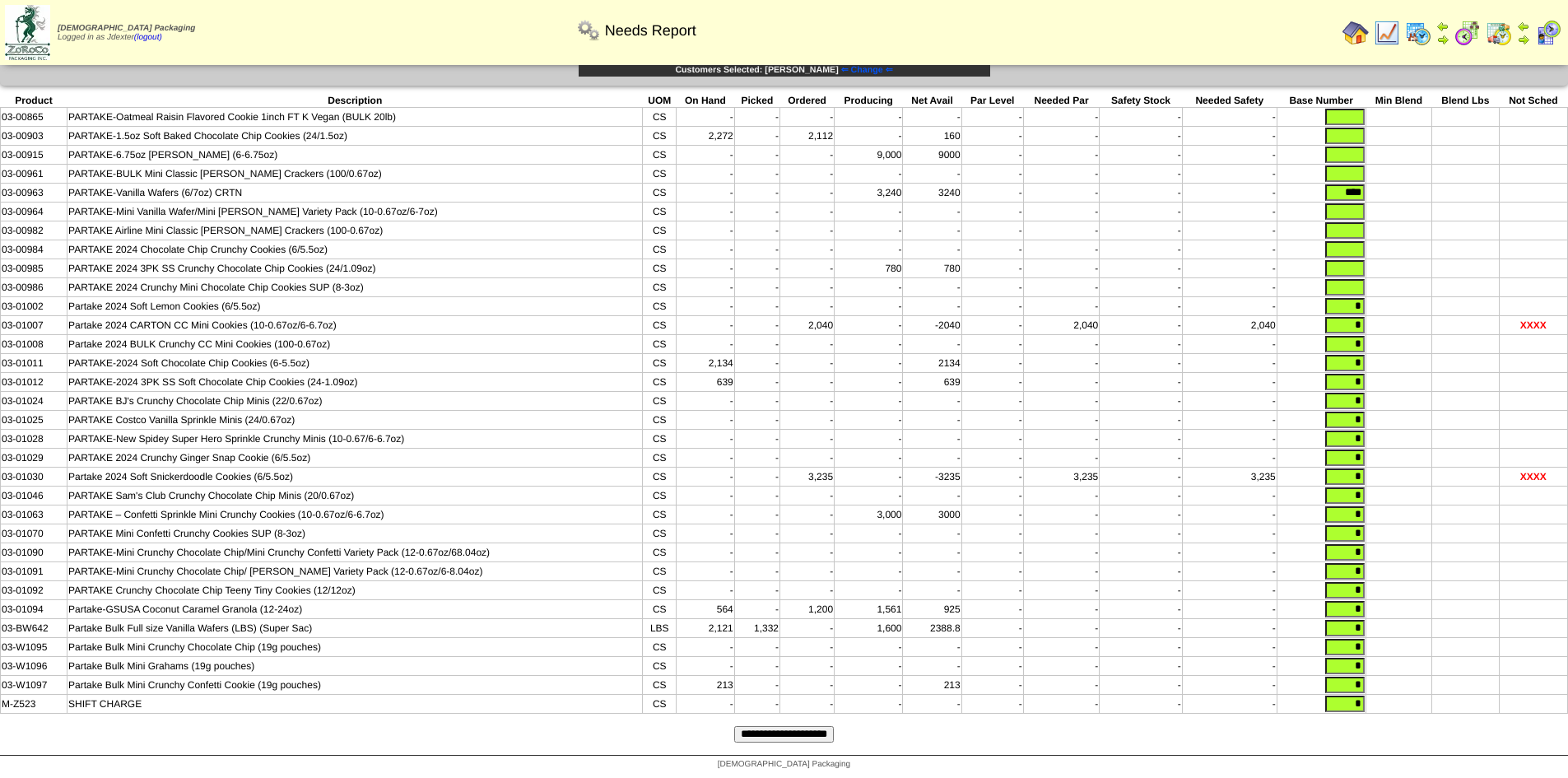
type input "*"
click at [1357, 279] on input "text" at bounding box center [1344, 287] width 39 height 17
type input "*"
click at [1355, 260] on input "text" at bounding box center [1344, 268] width 39 height 17
type input "*"
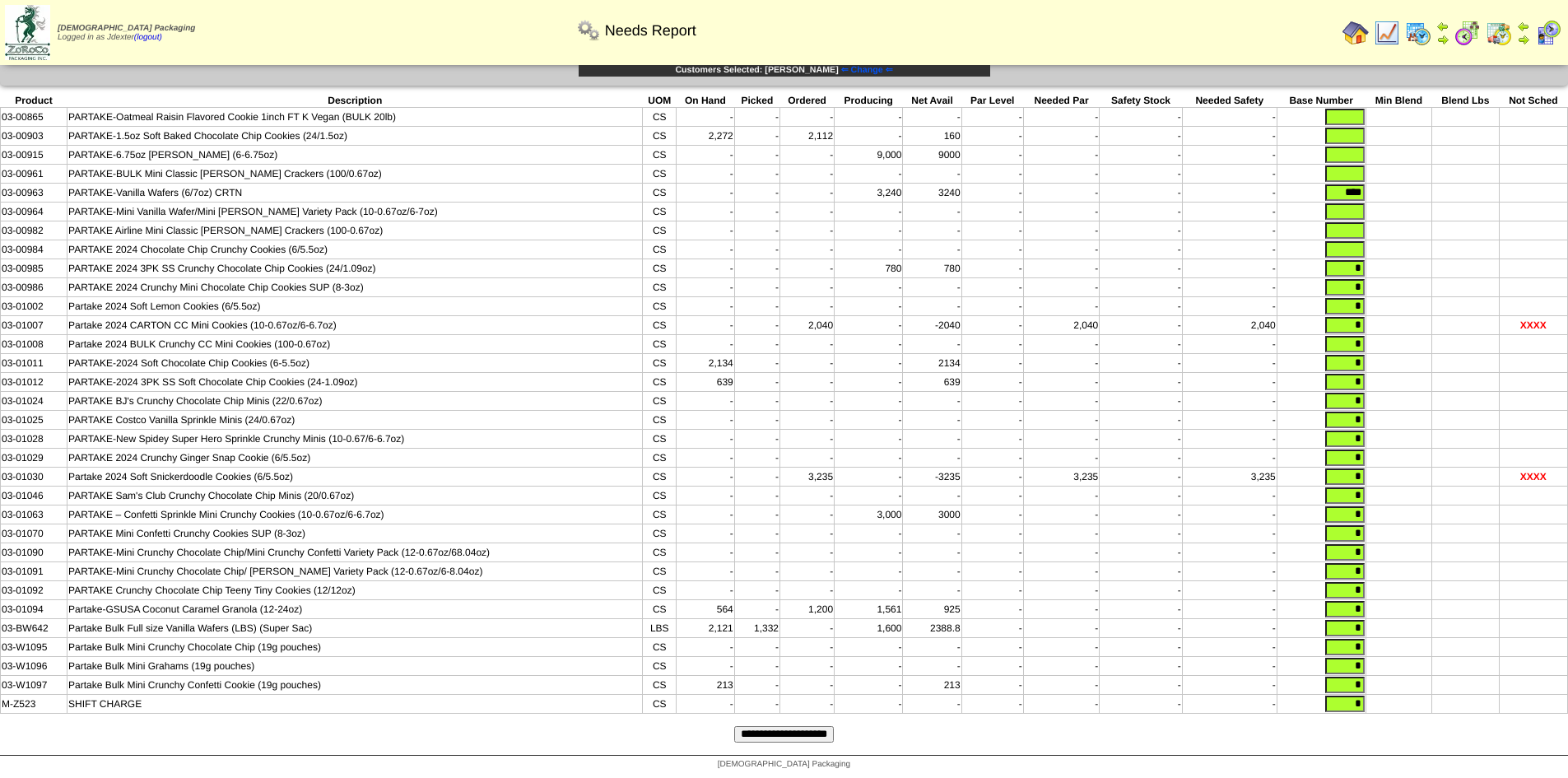
click at [1351, 241] on input "text" at bounding box center [1344, 249] width 39 height 17
type input "*"
click at [1352, 222] on input "text" at bounding box center [1344, 230] width 39 height 17
type input "*"
click at [1354, 203] on input "text" at bounding box center [1344, 211] width 39 height 17
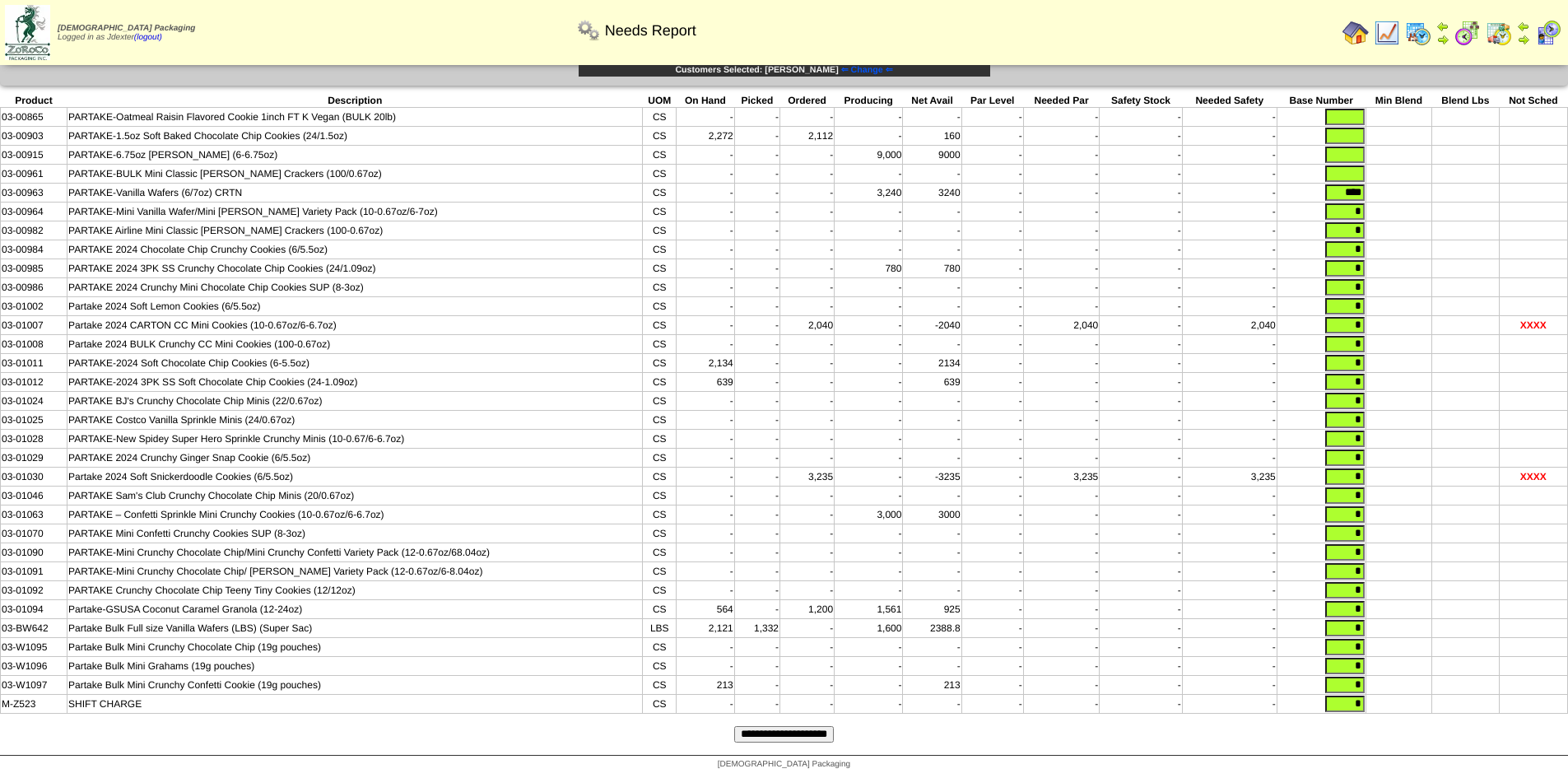
type input "*"
click at [1359, 166] on input "text" at bounding box center [1344, 174] width 39 height 17
type input "*"
click at [1357, 146] on input "text" at bounding box center [1344, 154] width 39 height 17
type input "*"
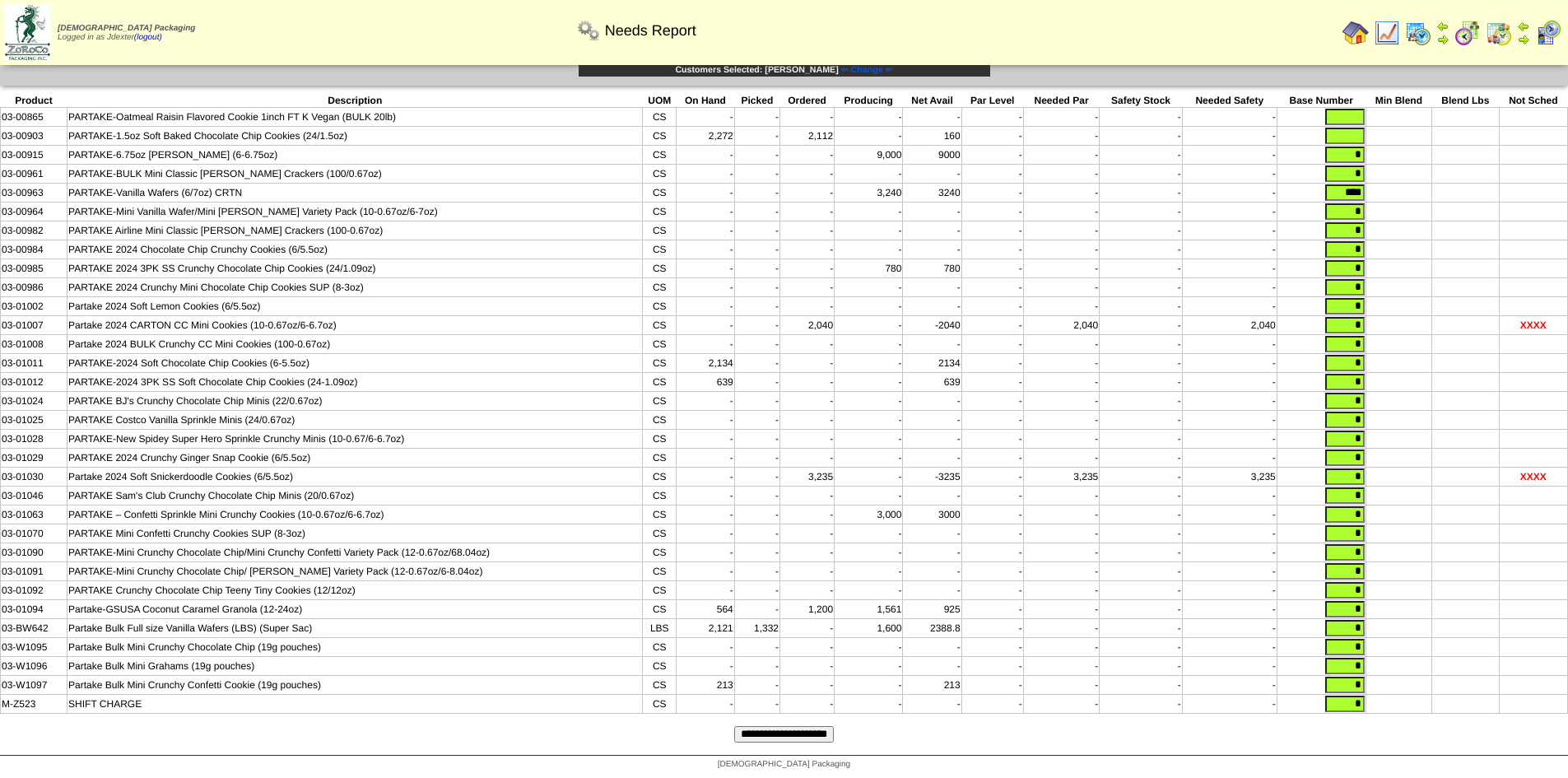
click at [1356, 127] on input "text" at bounding box center [1344, 135] width 39 height 17
type input "*"
click at [1357, 109] on input "text" at bounding box center [1344, 117] width 39 height 17
type input "*"
click at [782, 732] on input "**********" at bounding box center [784, 733] width 100 height 17
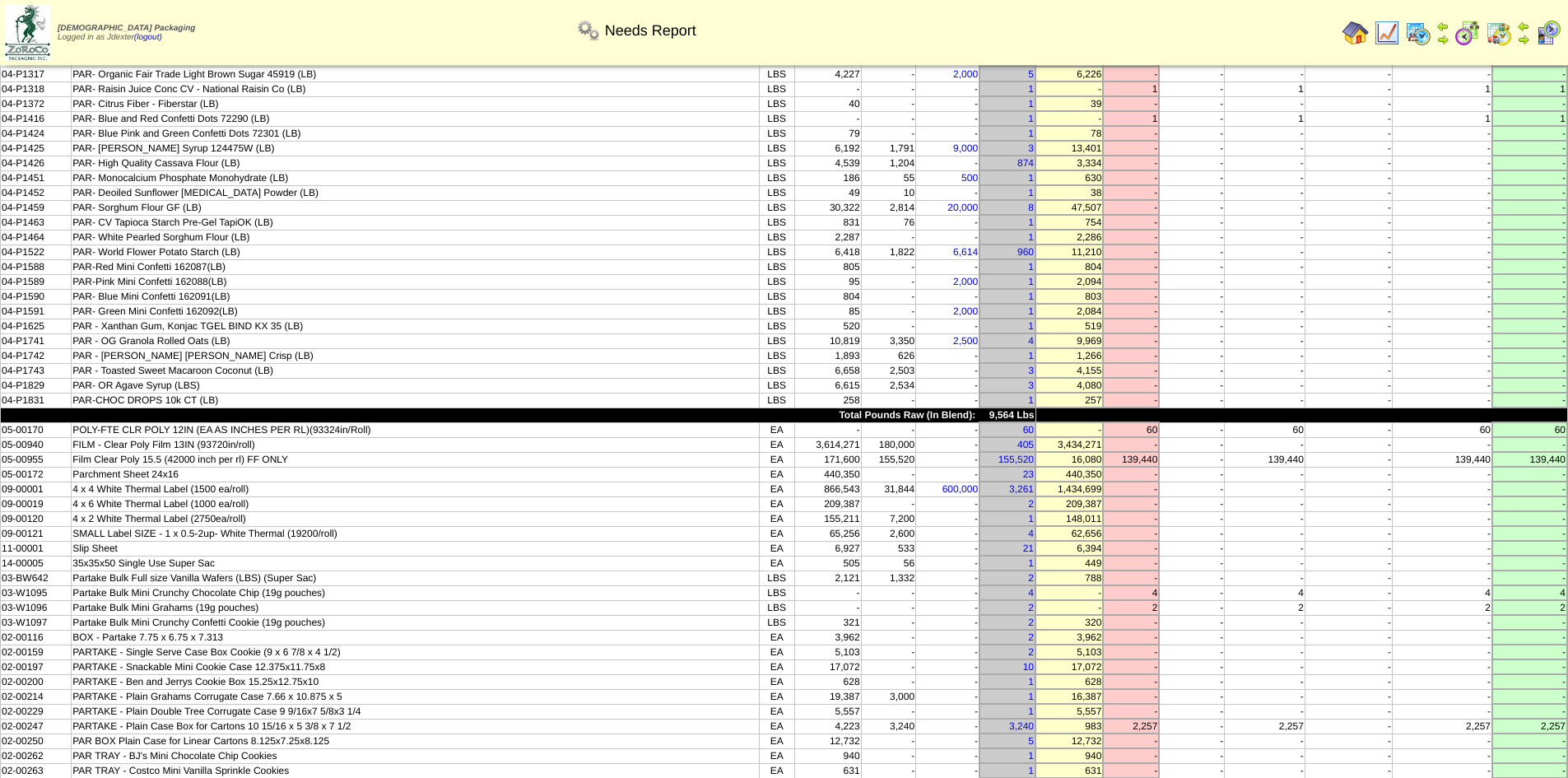
scroll to position [411, 0]
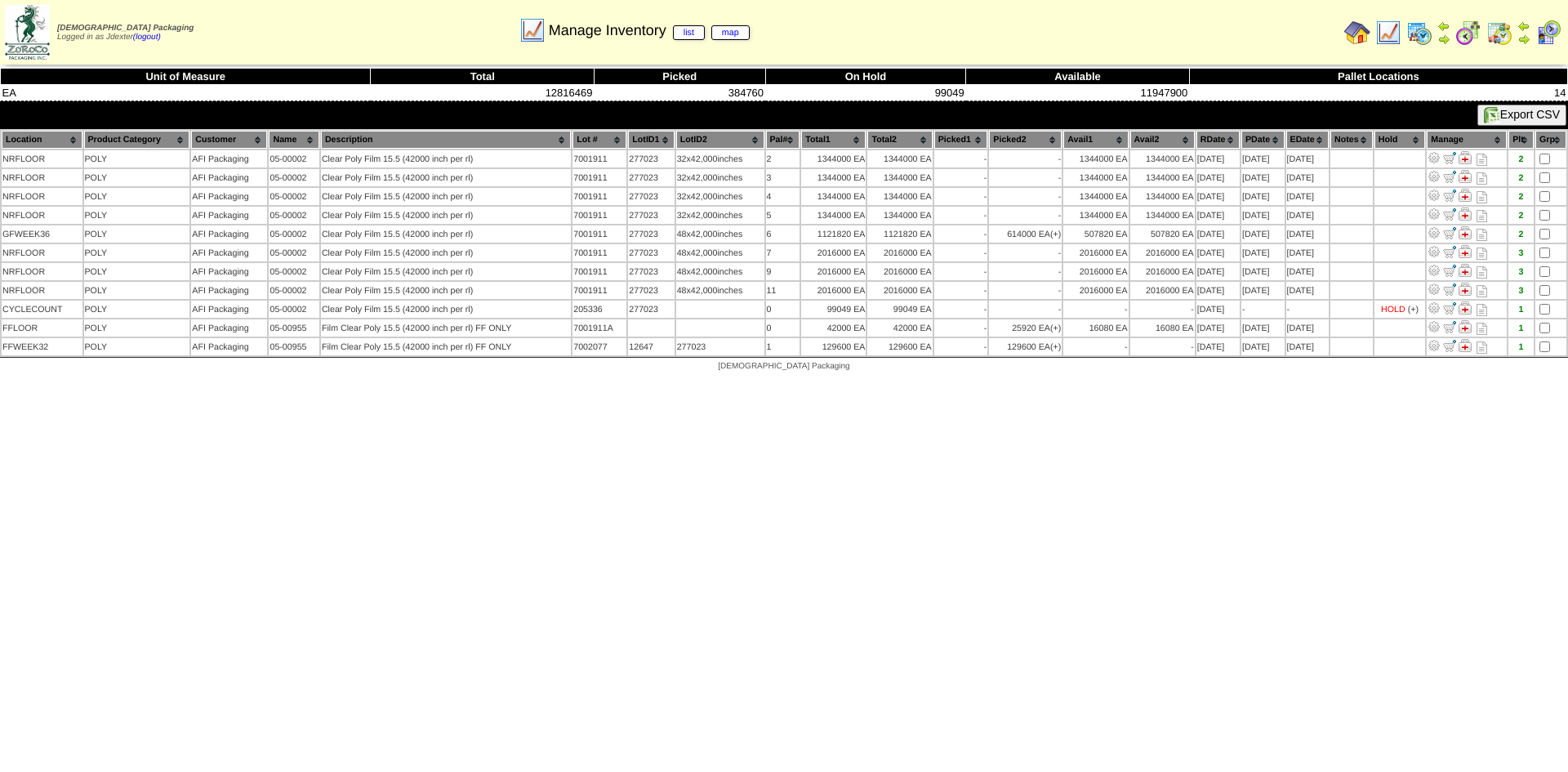
click at [1275, 379] on html "[DEMOGRAPHIC_DATA] Packaging Logged in as Jdexter (logout) Print All" at bounding box center [784, 190] width 1568 height 379
